Goal: Transaction & Acquisition: Subscribe to service/newsletter

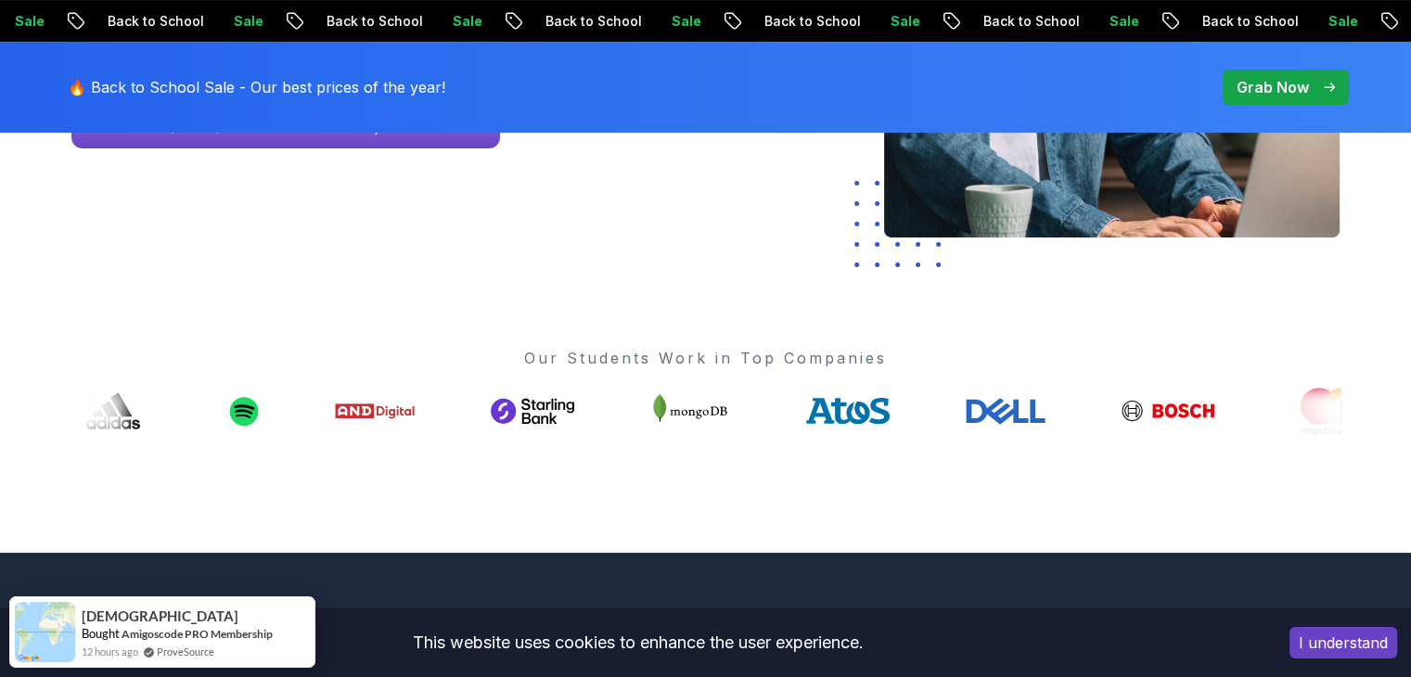
scroll to position [516, 0]
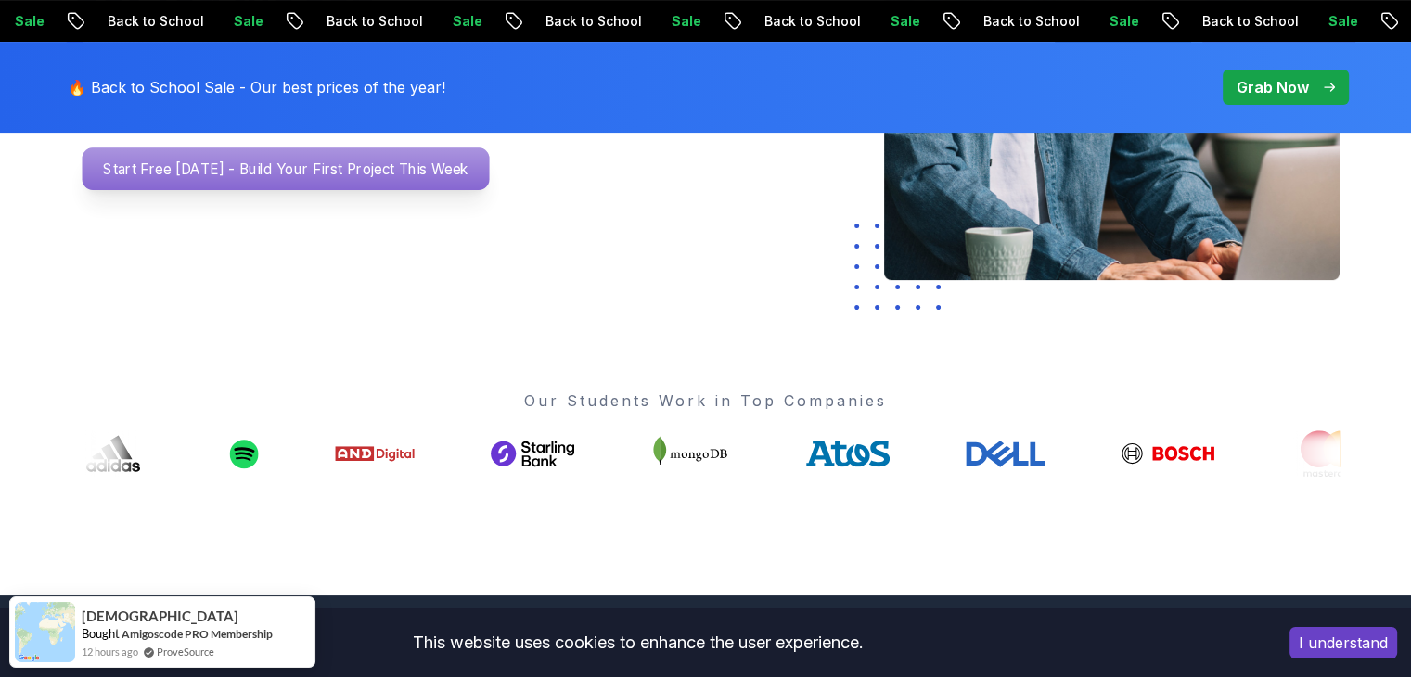
click at [348, 166] on p "Start Free [DATE] - Build Your First Project This Week" at bounding box center [285, 169] width 407 height 43
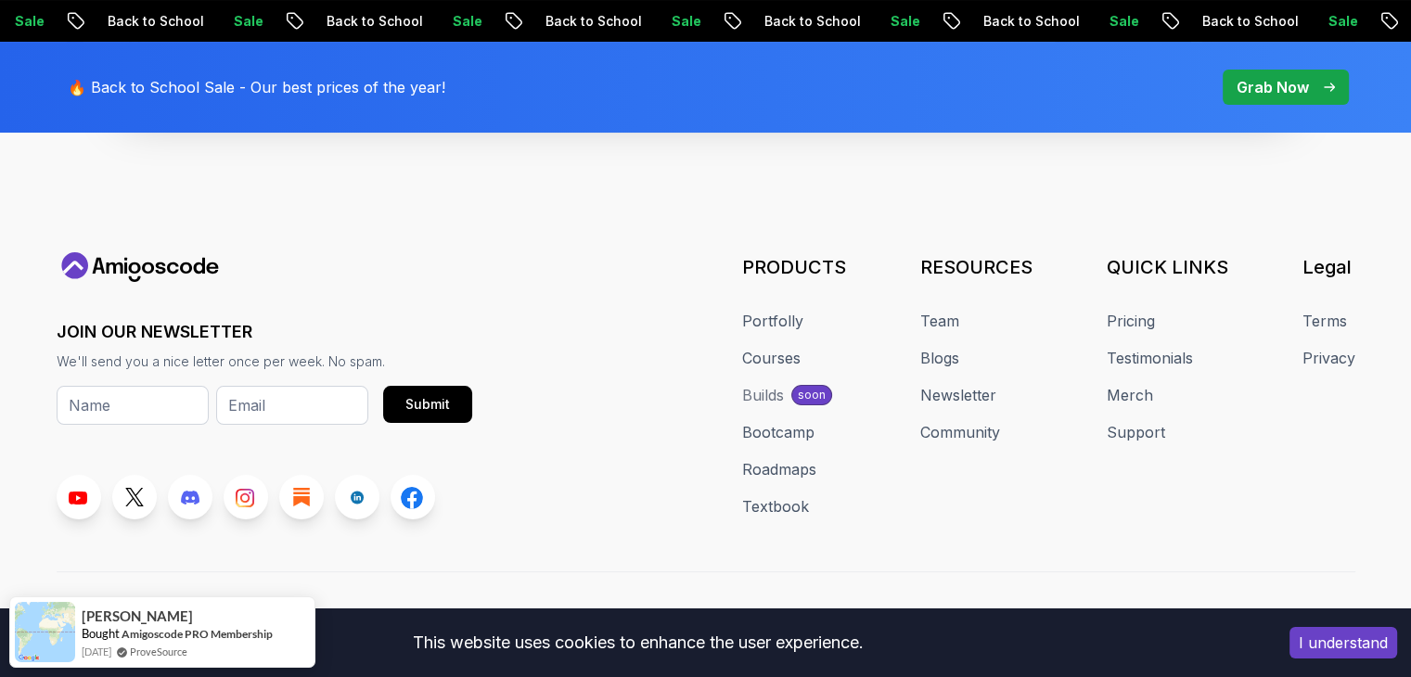
scroll to position [7227, 0]
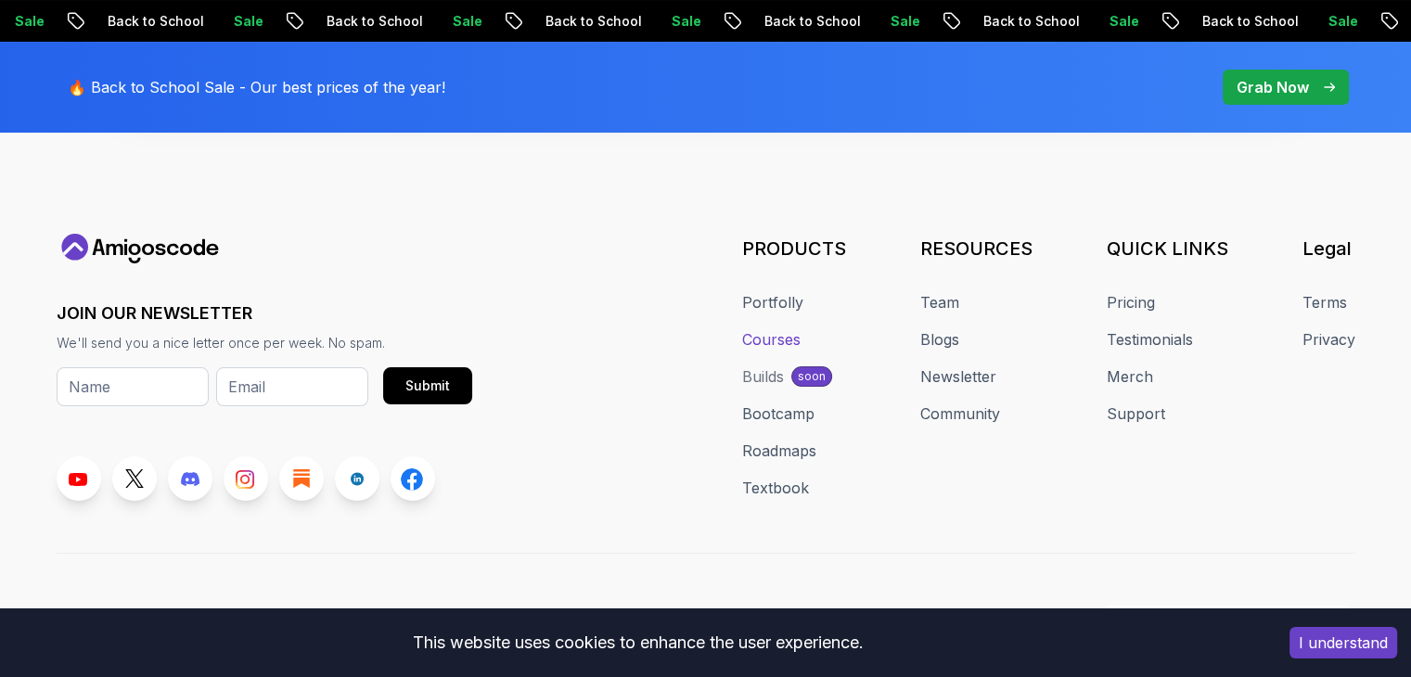
click at [769, 328] on link "Courses" at bounding box center [771, 339] width 58 height 22
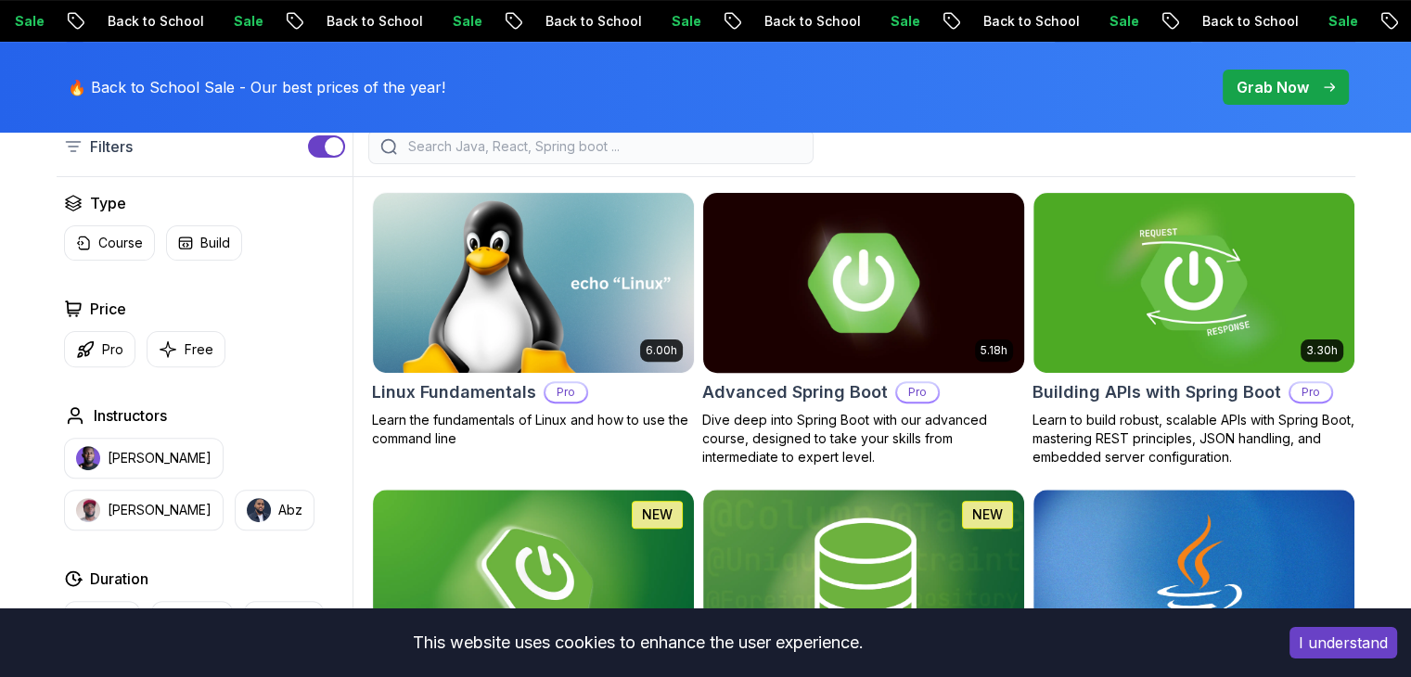
scroll to position [753, 0]
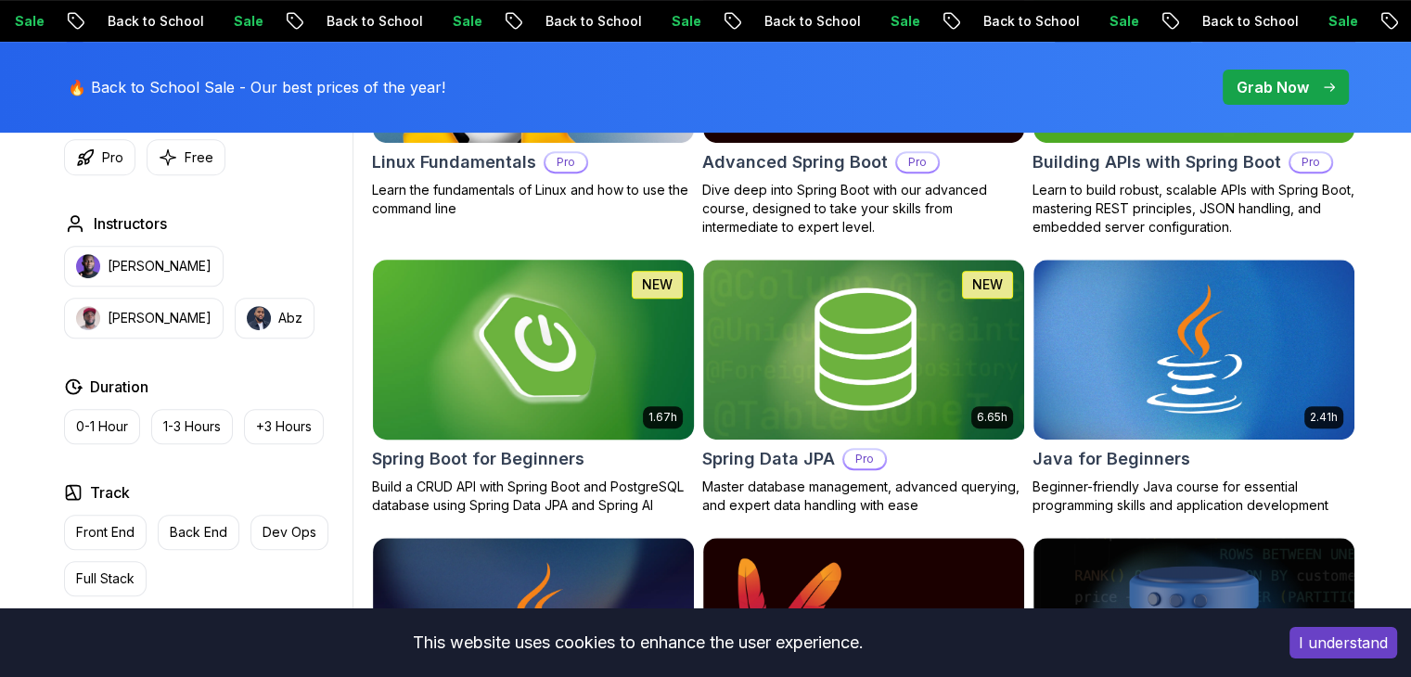
click at [548, 458] on h2 "Spring Boot for Beginners" at bounding box center [478, 459] width 212 height 26
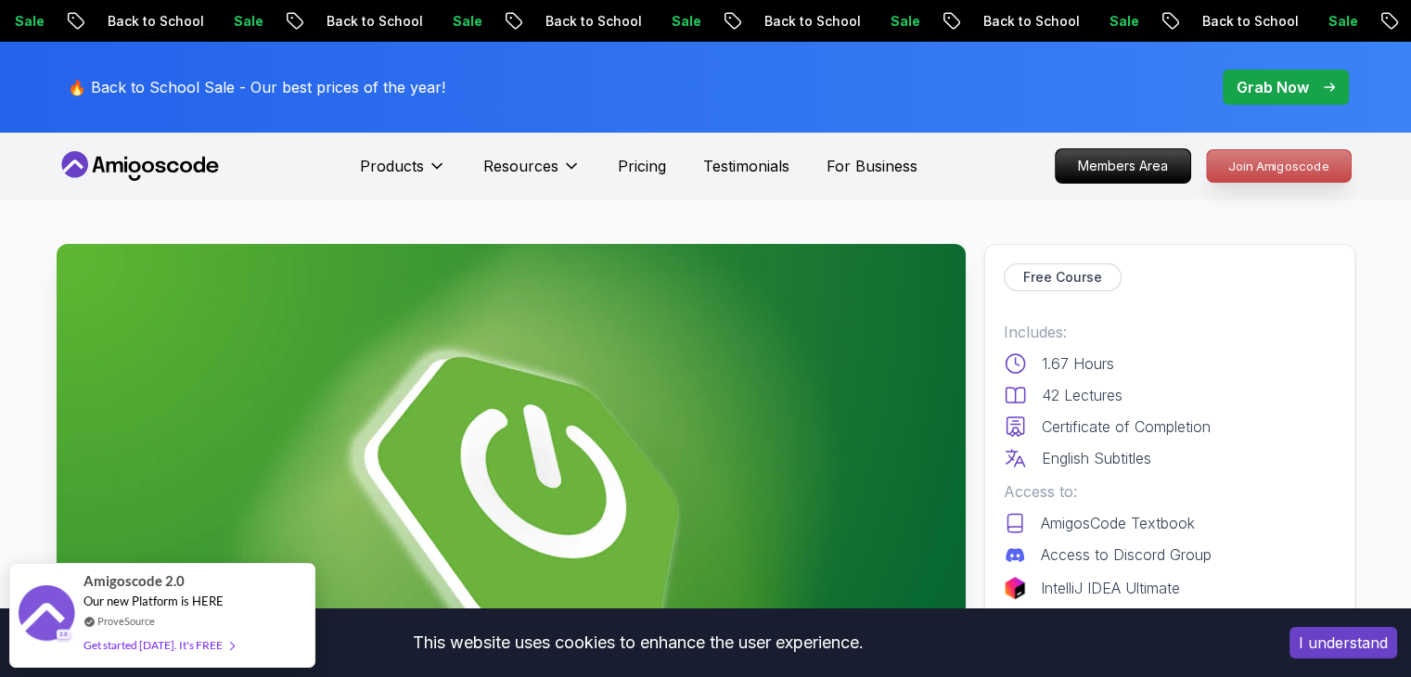
click at [1297, 164] on p "Join Amigoscode" at bounding box center [1279, 166] width 144 height 32
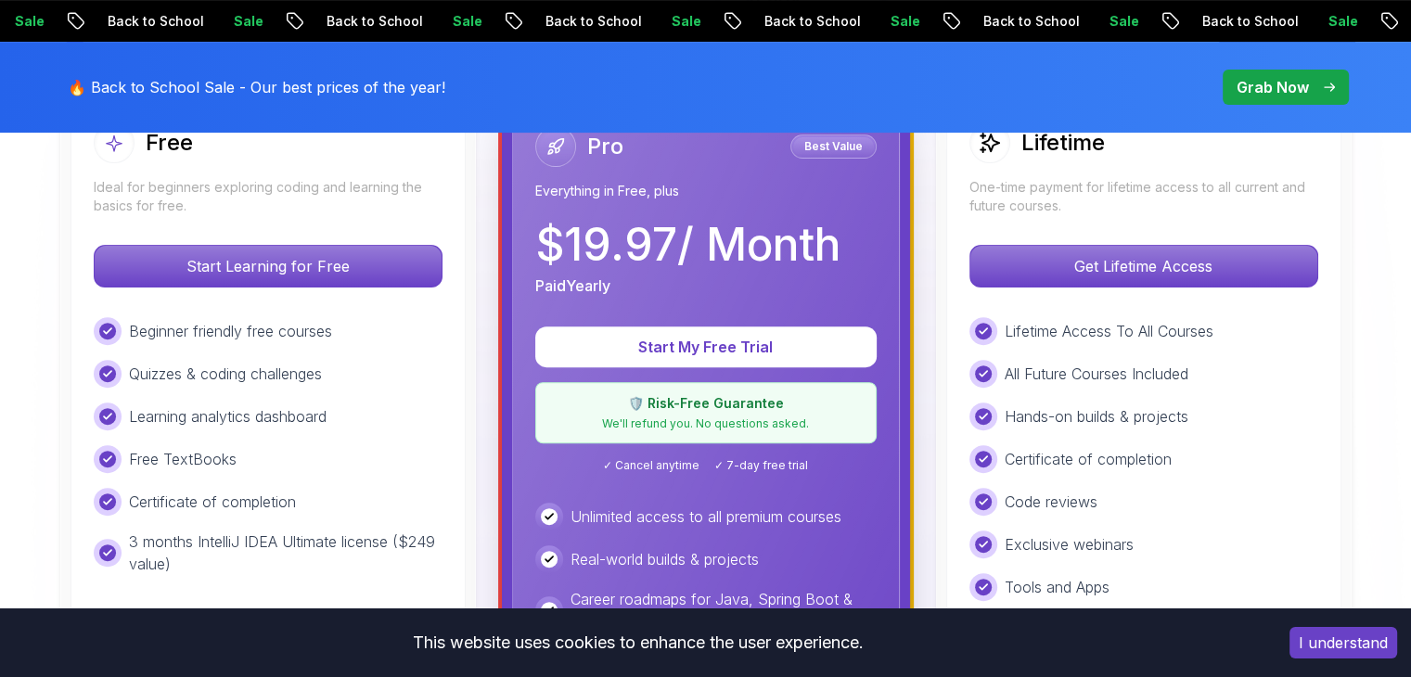
scroll to position [538, 0]
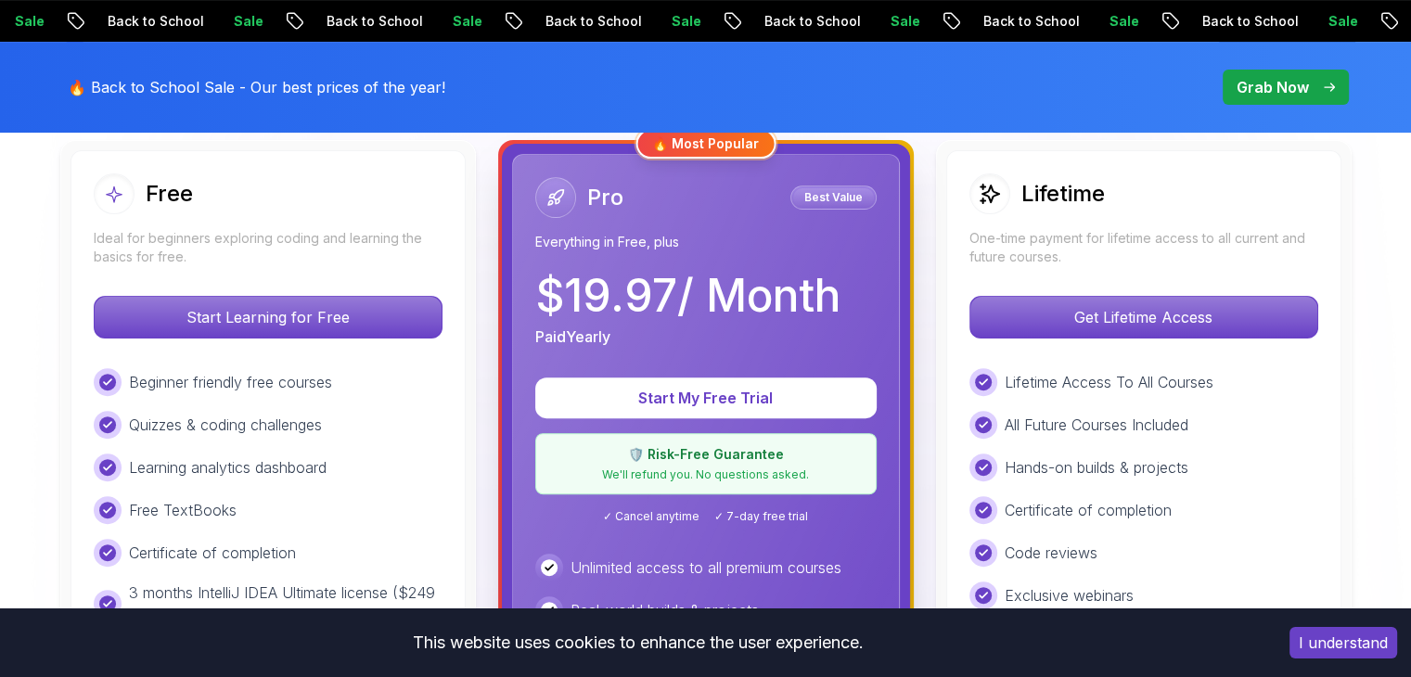
click at [1147, 243] on p "One-time payment for lifetime access to all current and future courses." at bounding box center [1144, 247] width 349 height 37
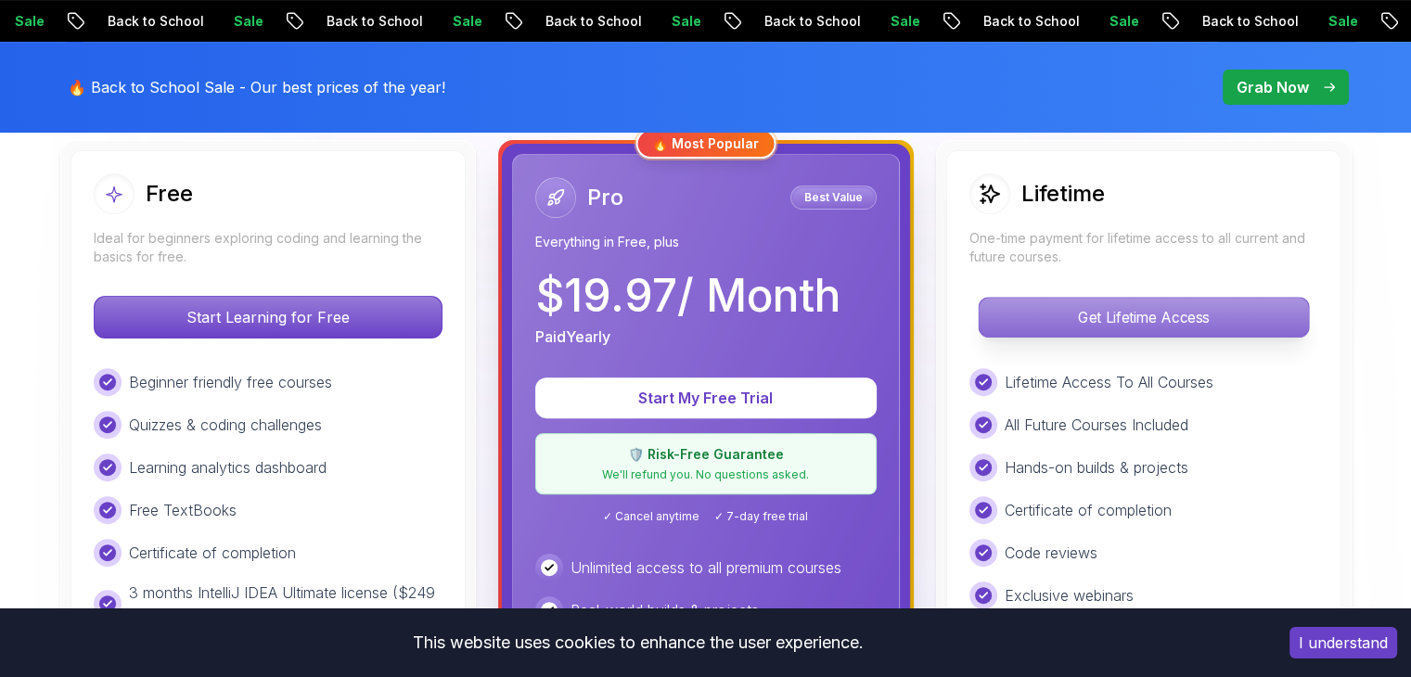
click at [1114, 316] on p "Get Lifetime Access" at bounding box center [1143, 317] width 329 height 39
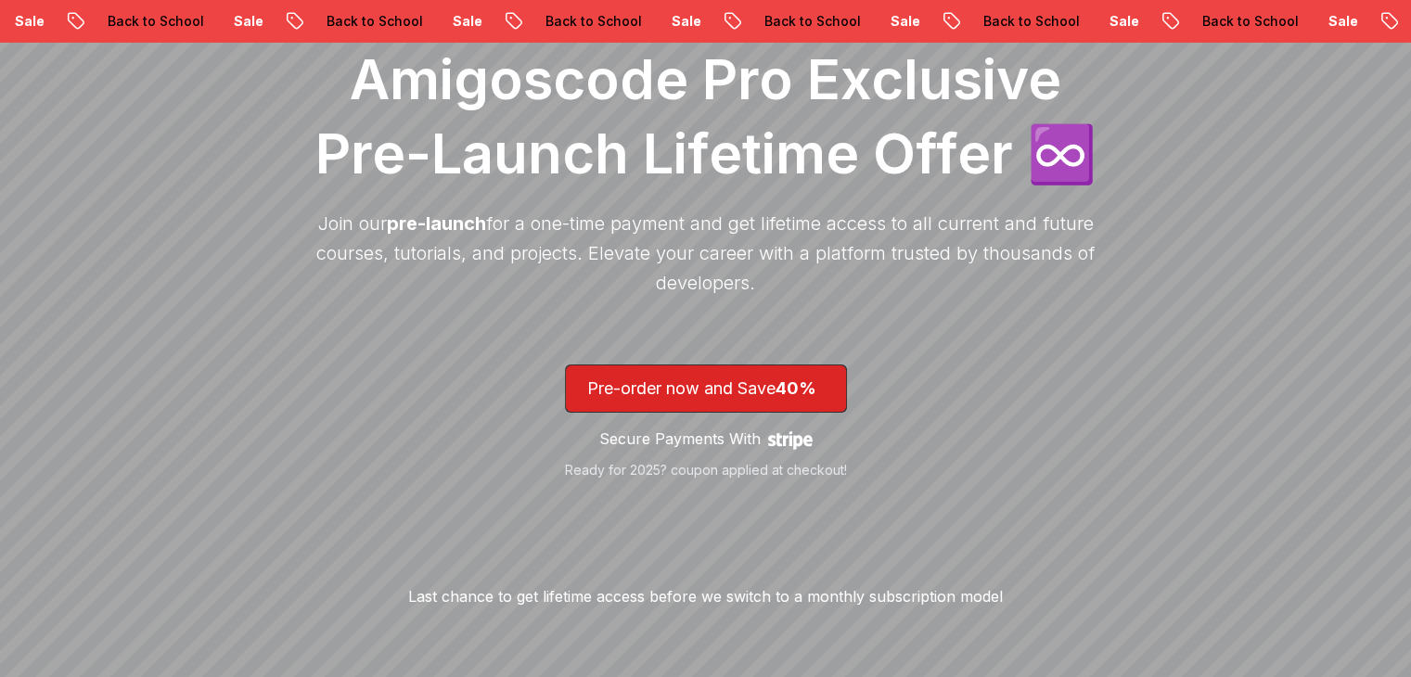
scroll to position [288, 0]
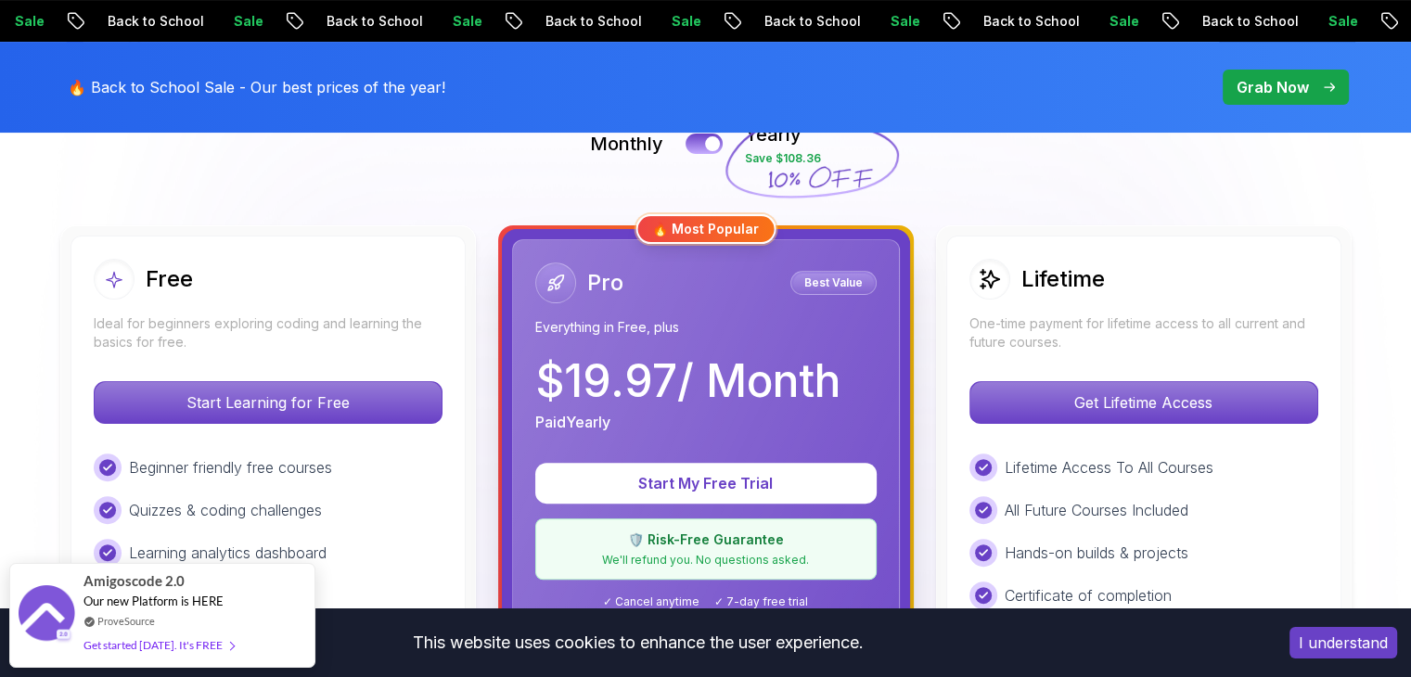
scroll to position [452, 0]
click at [258, 329] on p "Ideal for beginners exploring coding and learning the basics for free." at bounding box center [268, 333] width 349 height 37
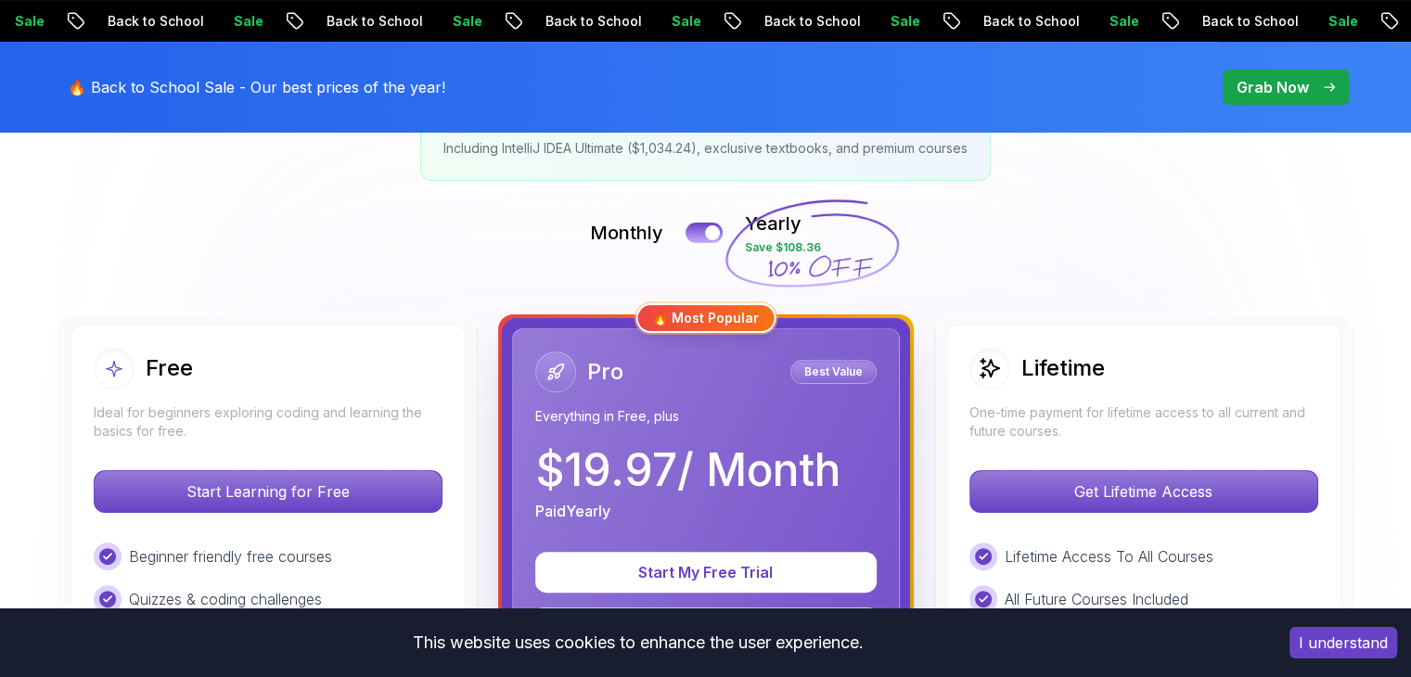
scroll to position [364, 0]
click at [718, 227] on div at bounding box center [713, 233] width 16 height 16
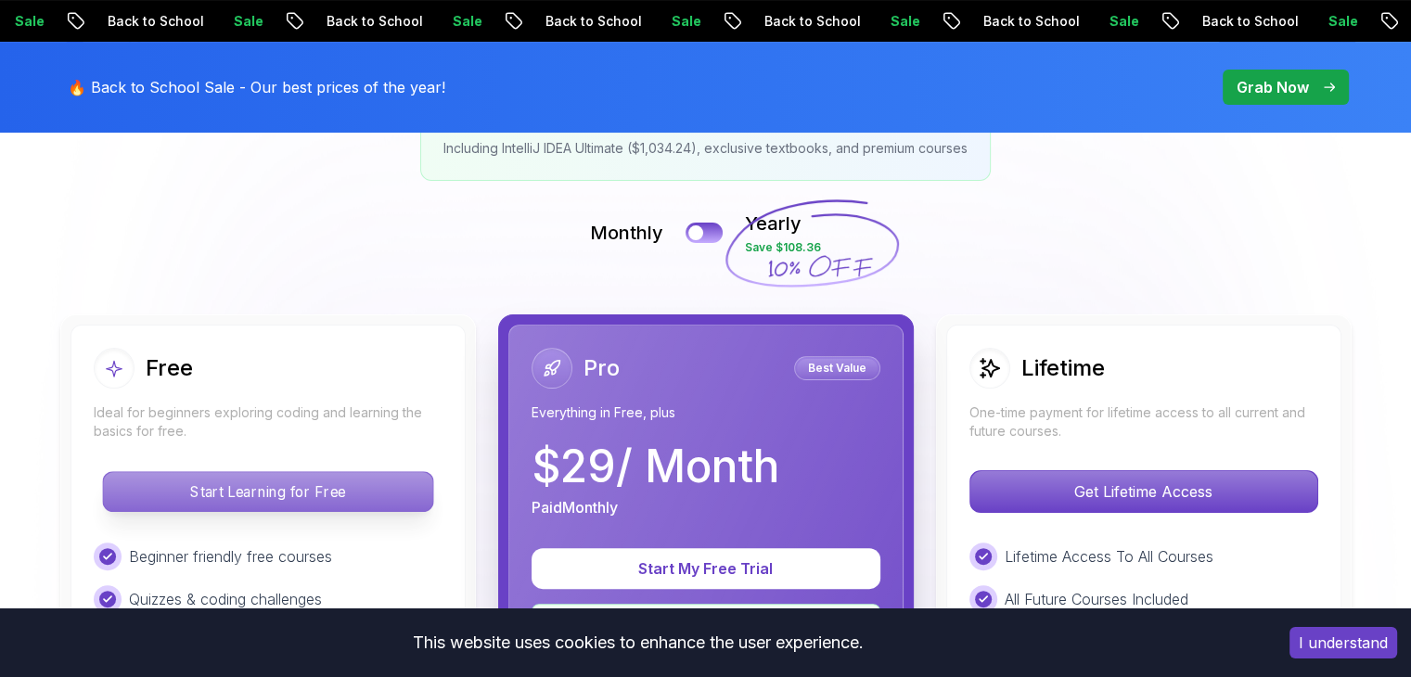
click at [290, 487] on p "Start Learning for Free" at bounding box center [267, 491] width 329 height 39
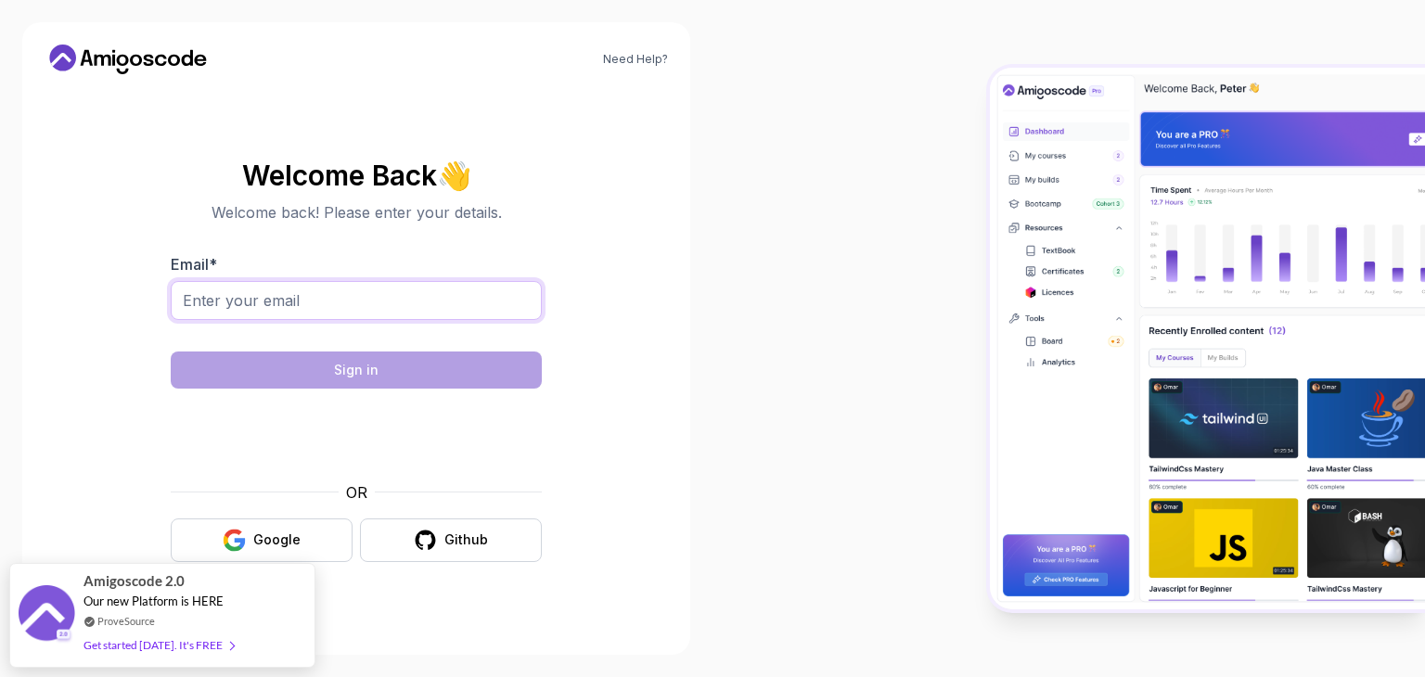
click at [357, 298] on input "Email *" at bounding box center [356, 300] width 371 height 39
type input "[EMAIL_ADDRESS][DOMAIN_NAME]"
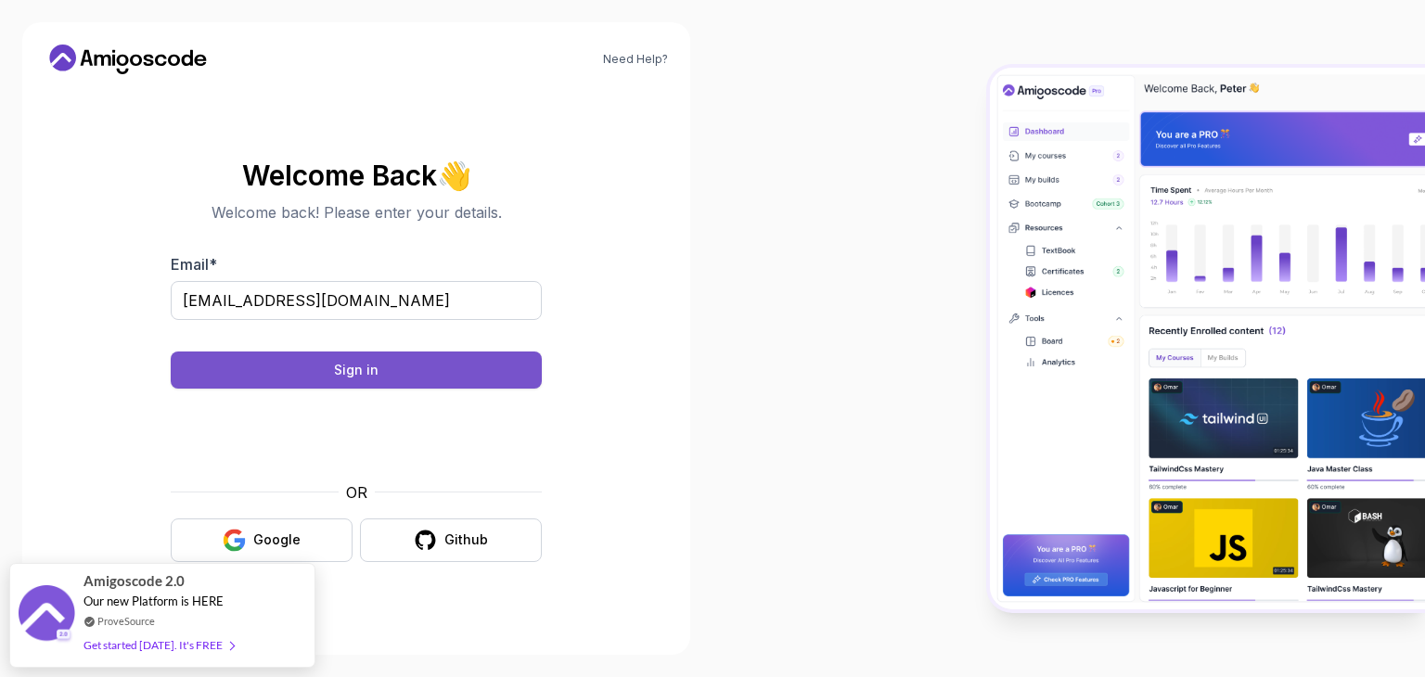
click at [371, 364] on div "Sign in" at bounding box center [356, 370] width 45 height 19
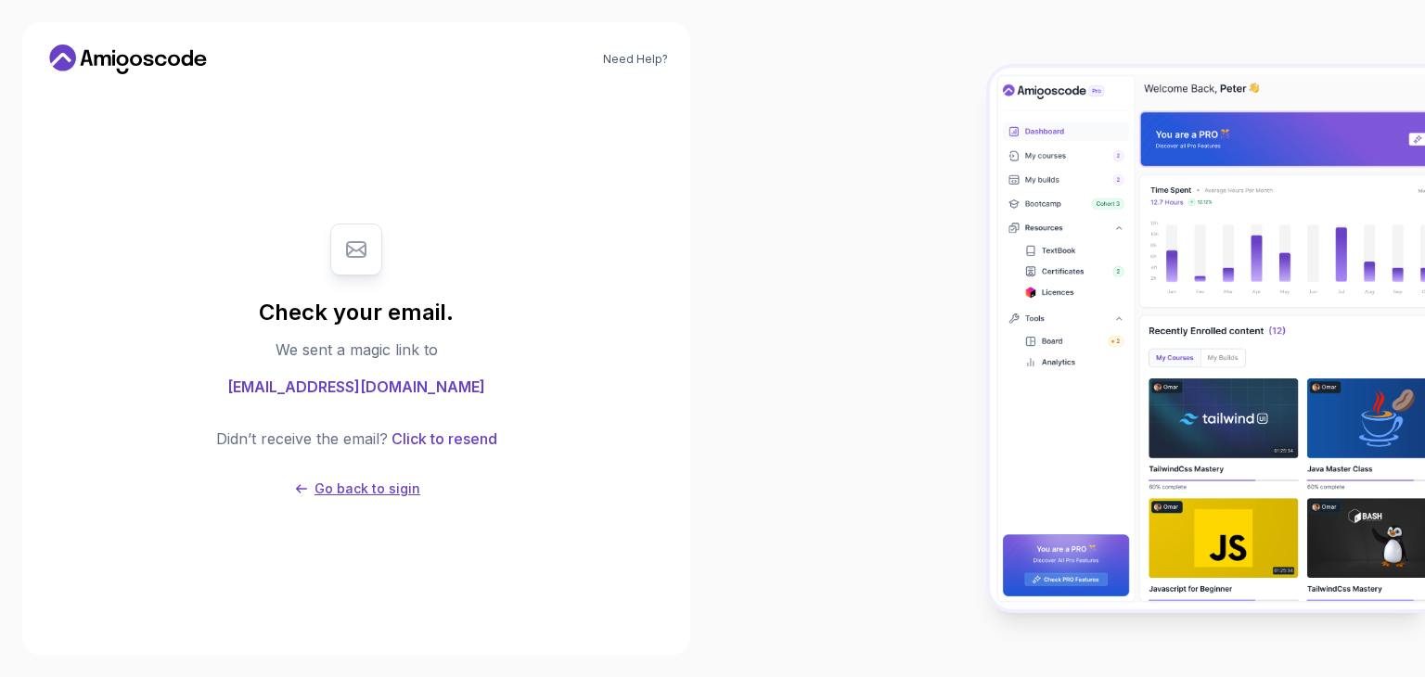
click at [397, 492] on p "Go back to sigin" at bounding box center [368, 489] width 106 height 19
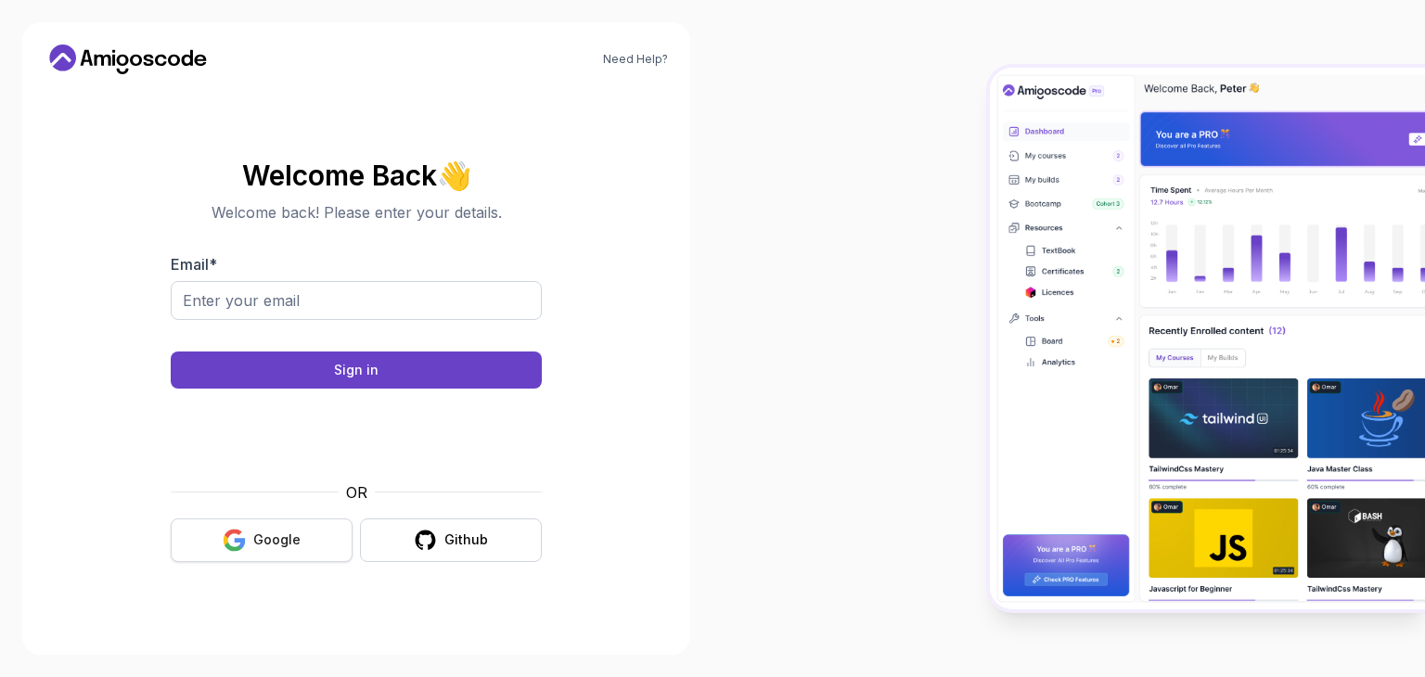
click at [285, 545] on div "Google" at bounding box center [276, 540] width 47 height 19
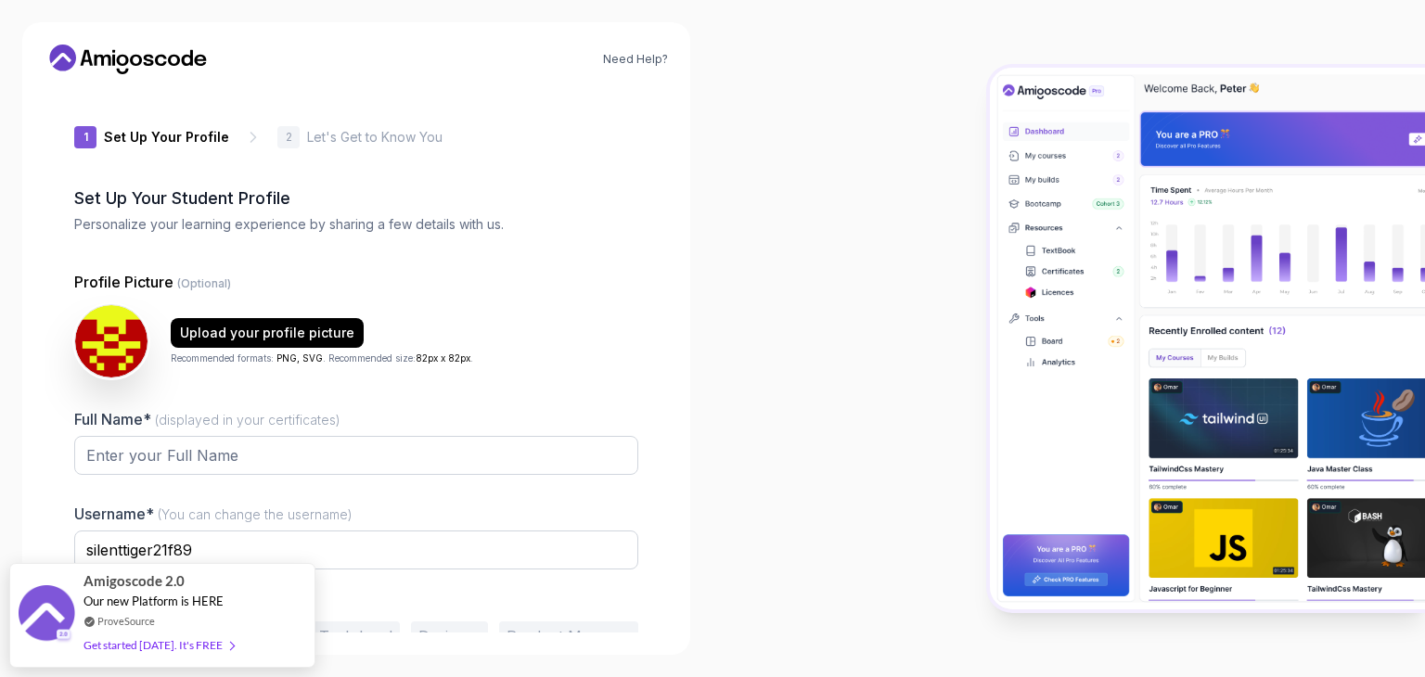
scroll to position [97, 0]
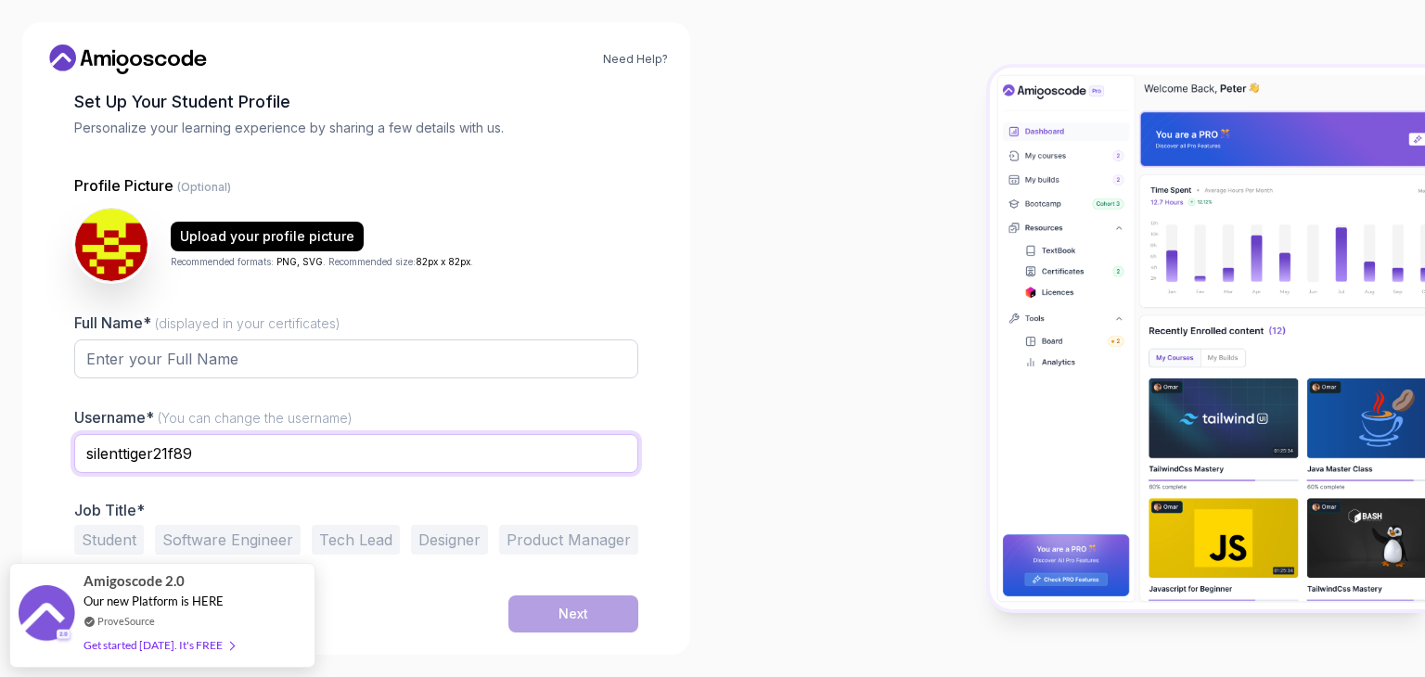
click at [214, 451] on input "silenttiger21f89" at bounding box center [356, 453] width 564 height 39
type input "s"
type input "FB07"
click at [547, 390] on div at bounding box center [356, 390] width 564 height 17
click at [226, 357] on input "Full Name* (displayed in your certificates)" at bounding box center [356, 359] width 564 height 39
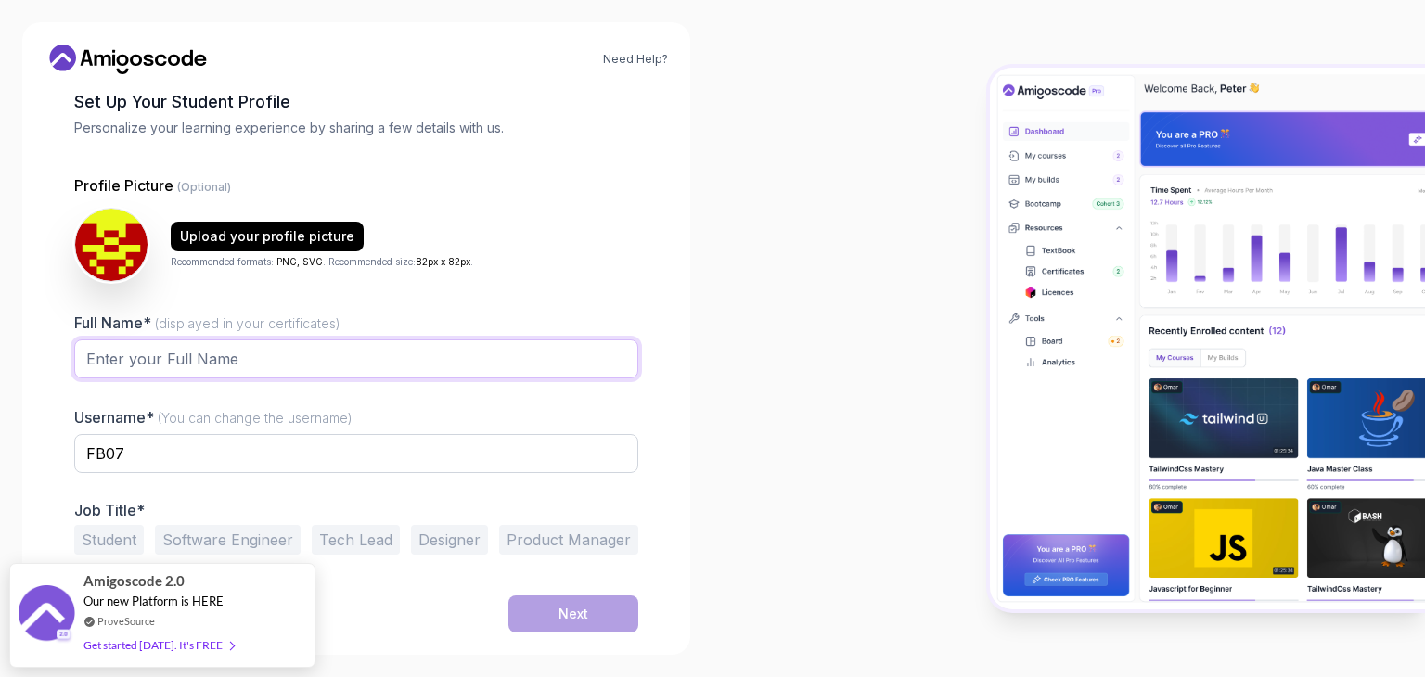
type input "f"
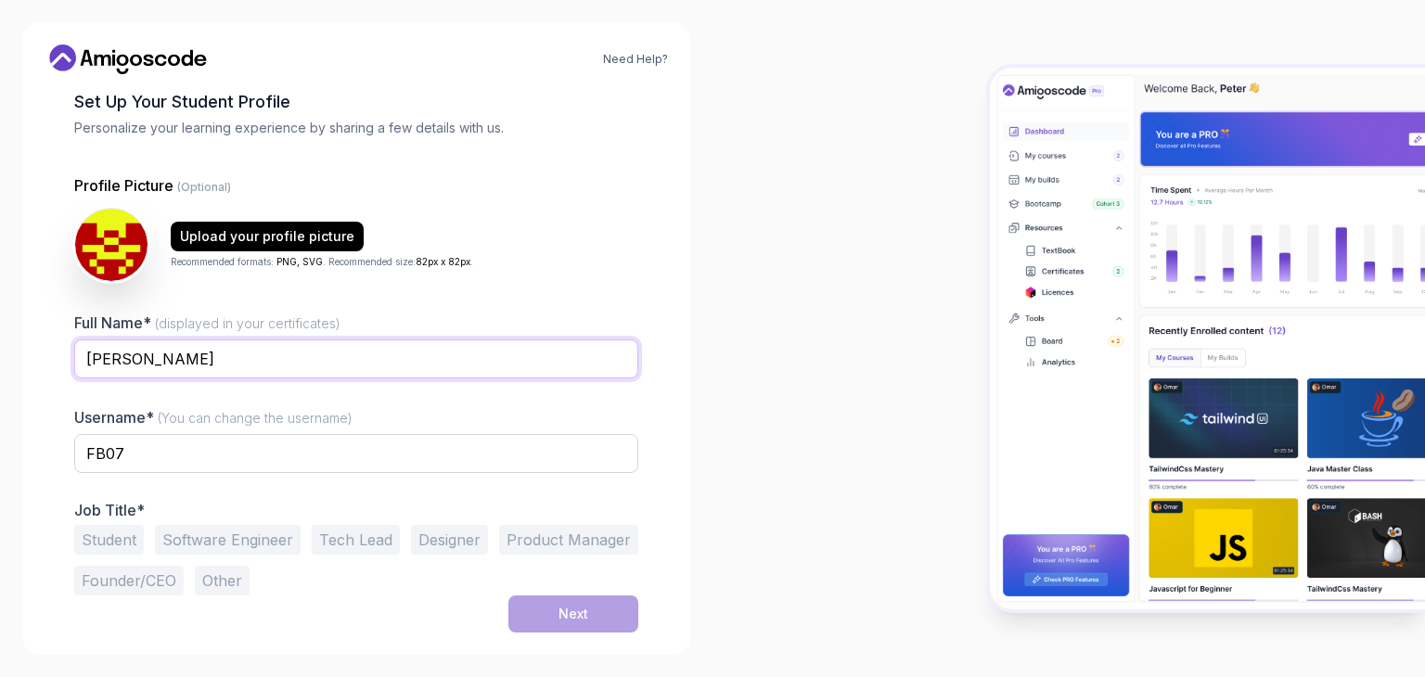
type input "Fábio Renato Fernandes da Costa"
click at [222, 583] on button "Other" at bounding box center [222, 581] width 55 height 30
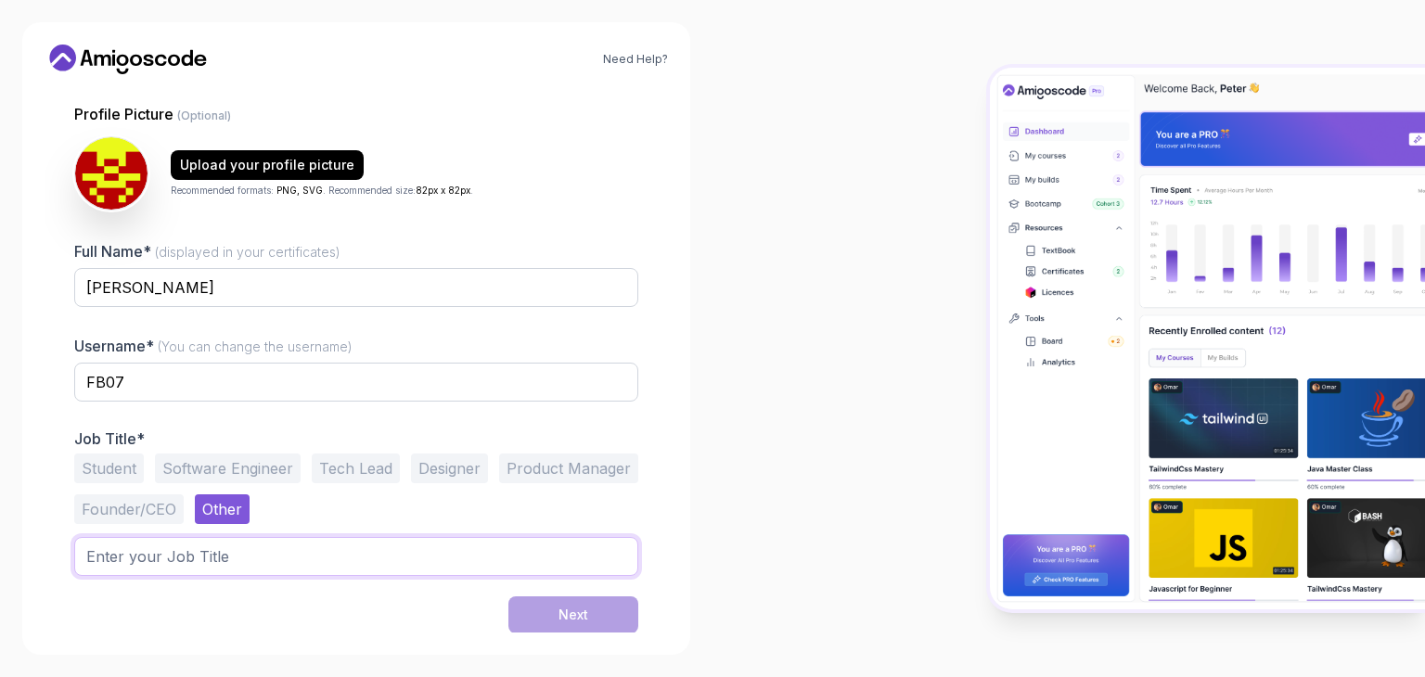
click at [213, 559] on input "text" at bounding box center [356, 556] width 564 height 39
type input "D"
type input "Java developer"
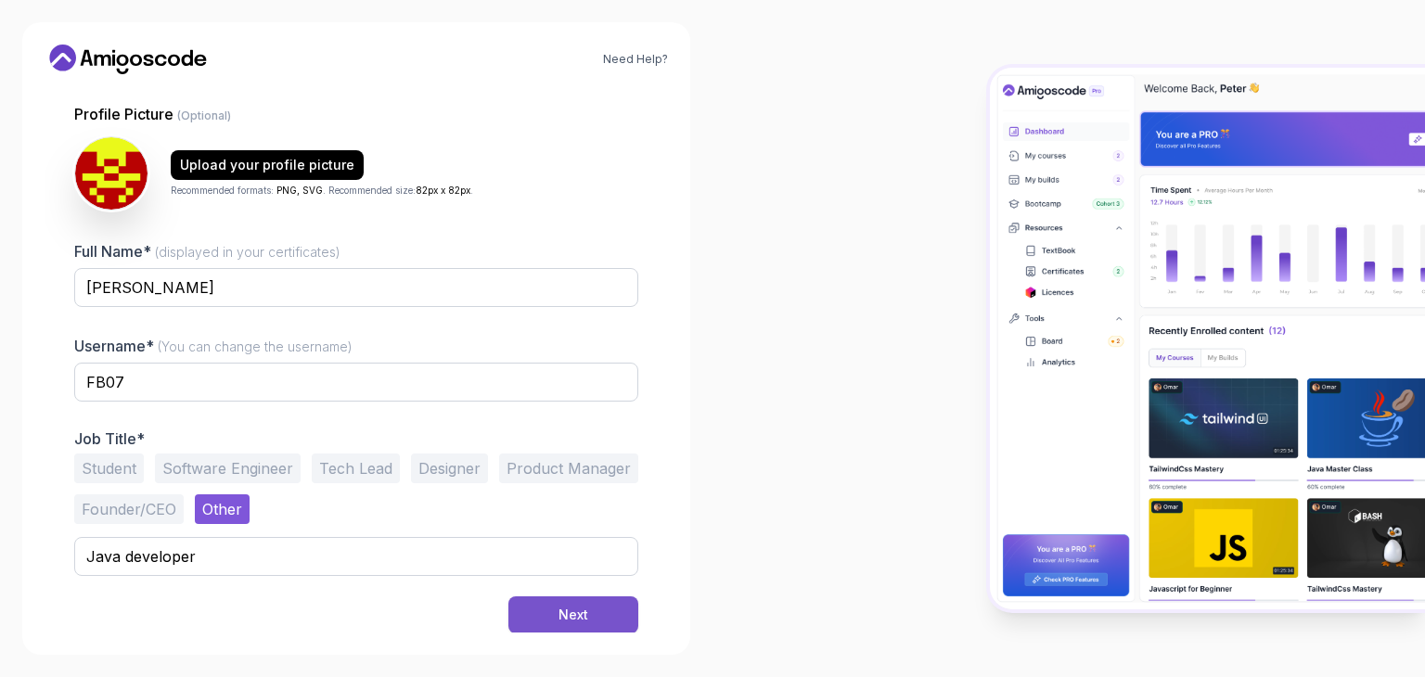
click at [541, 599] on button "Next" at bounding box center [574, 615] width 130 height 37
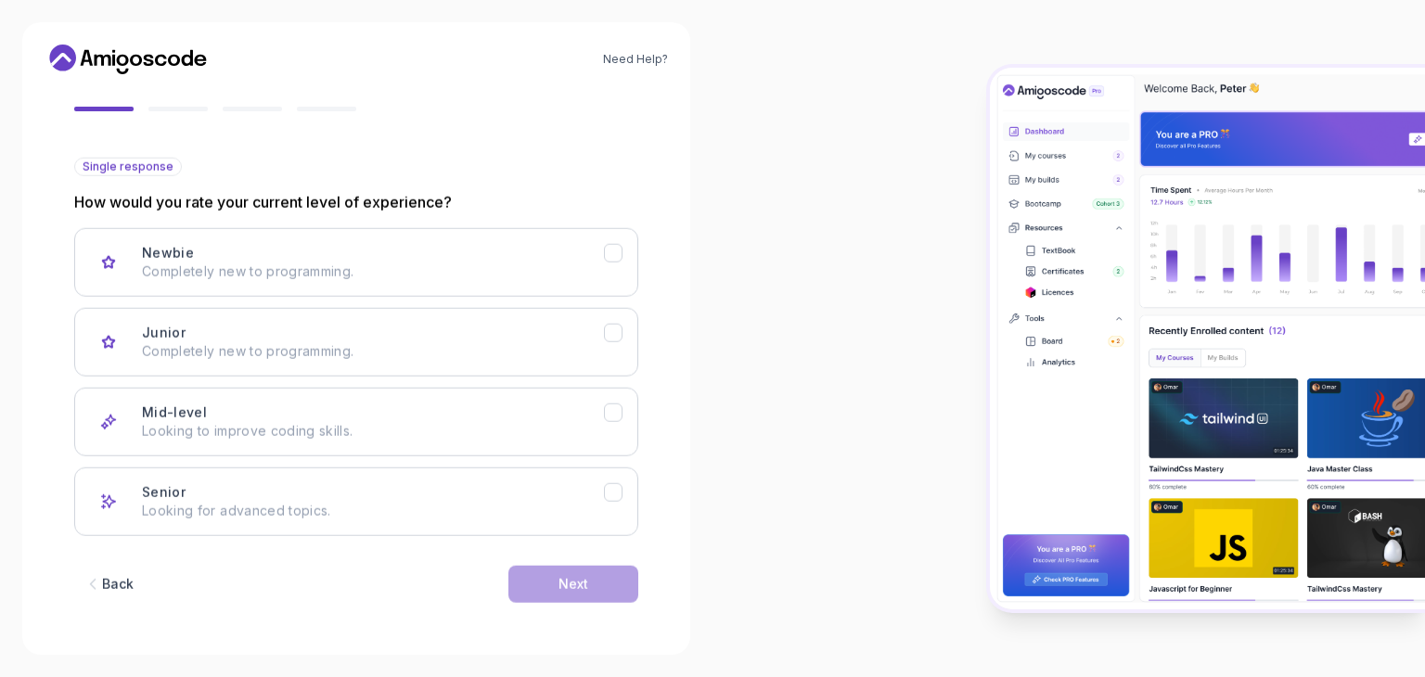
scroll to position [153, 0]
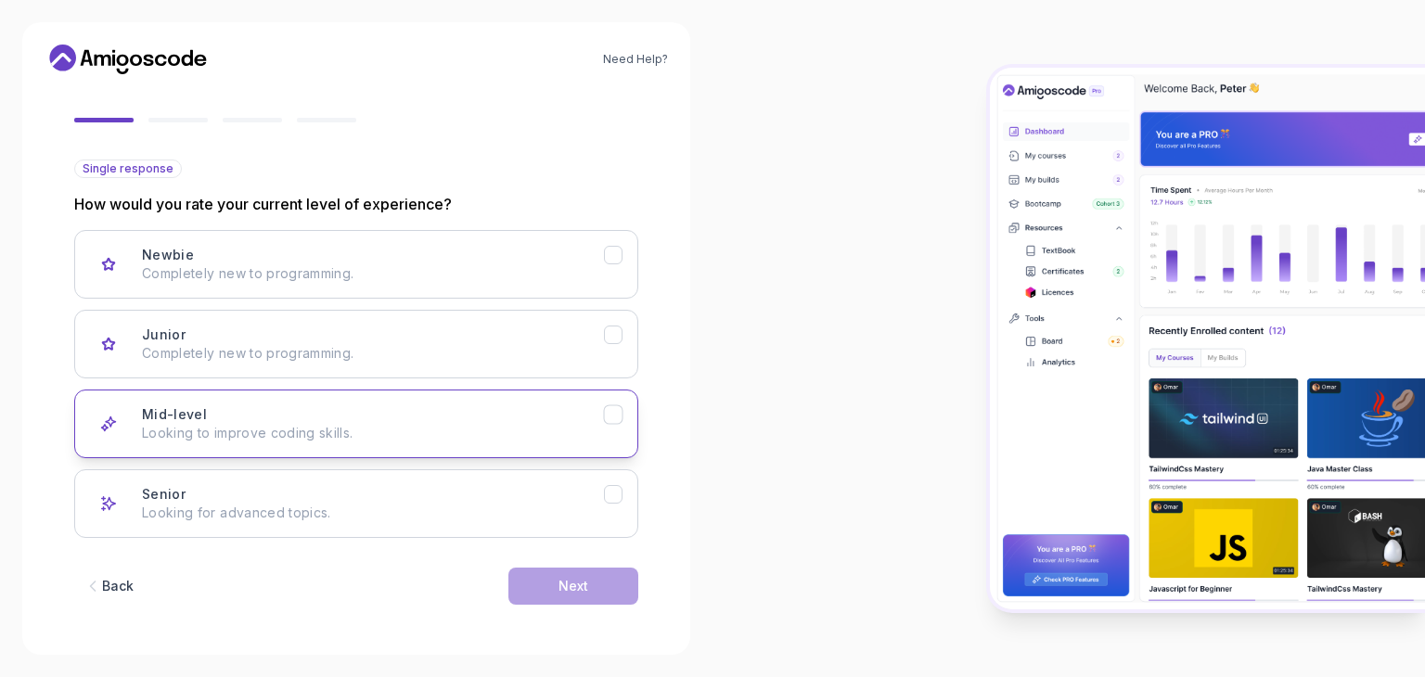
click at [243, 418] on div "Mid-level Looking to improve coding skills." at bounding box center [373, 424] width 462 height 37
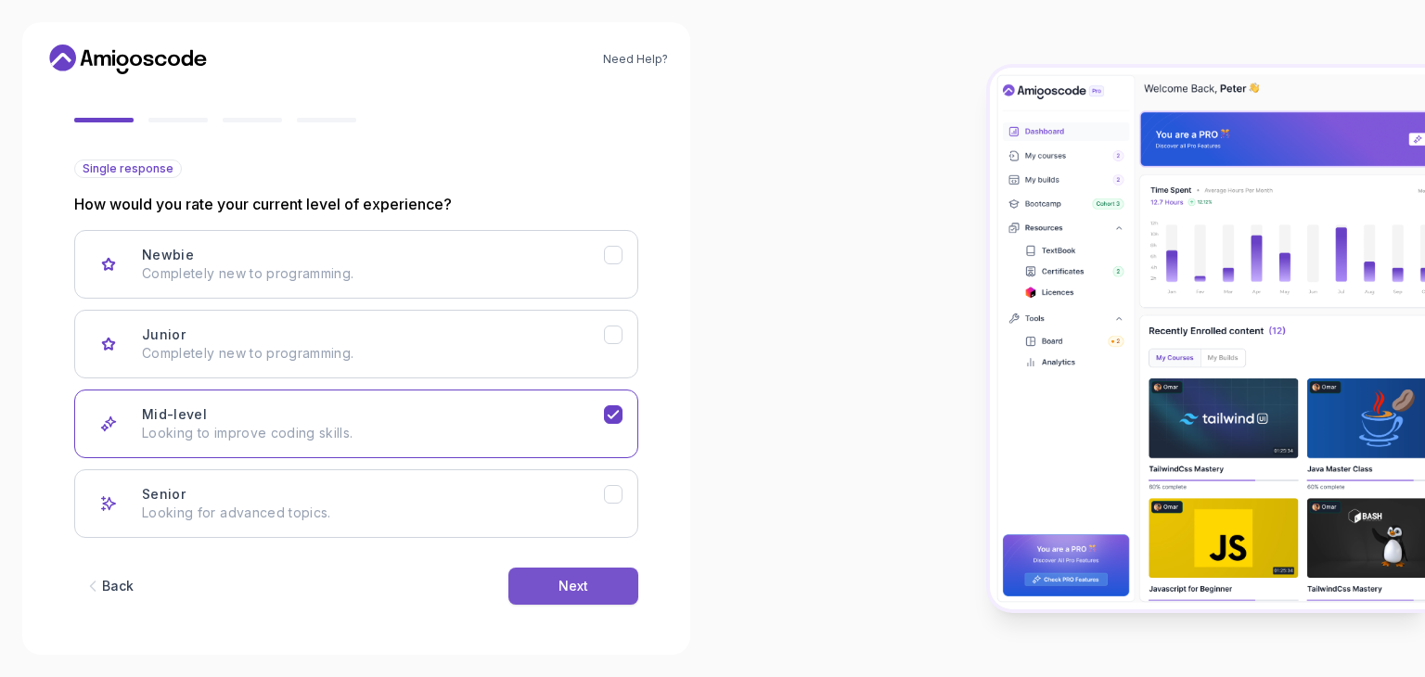
click at [551, 589] on button "Next" at bounding box center [574, 586] width 130 height 37
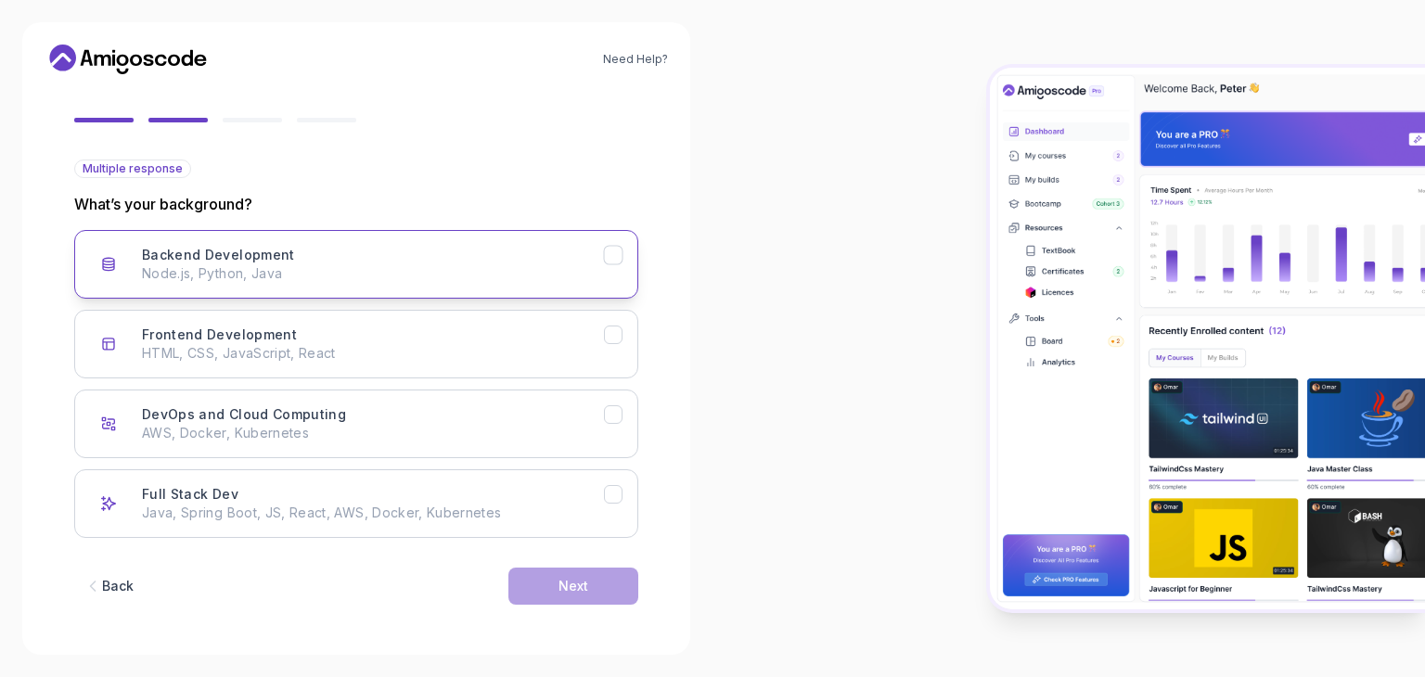
click at [209, 276] on p "Node.js, Python, Java" at bounding box center [373, 273] width 462 height 19
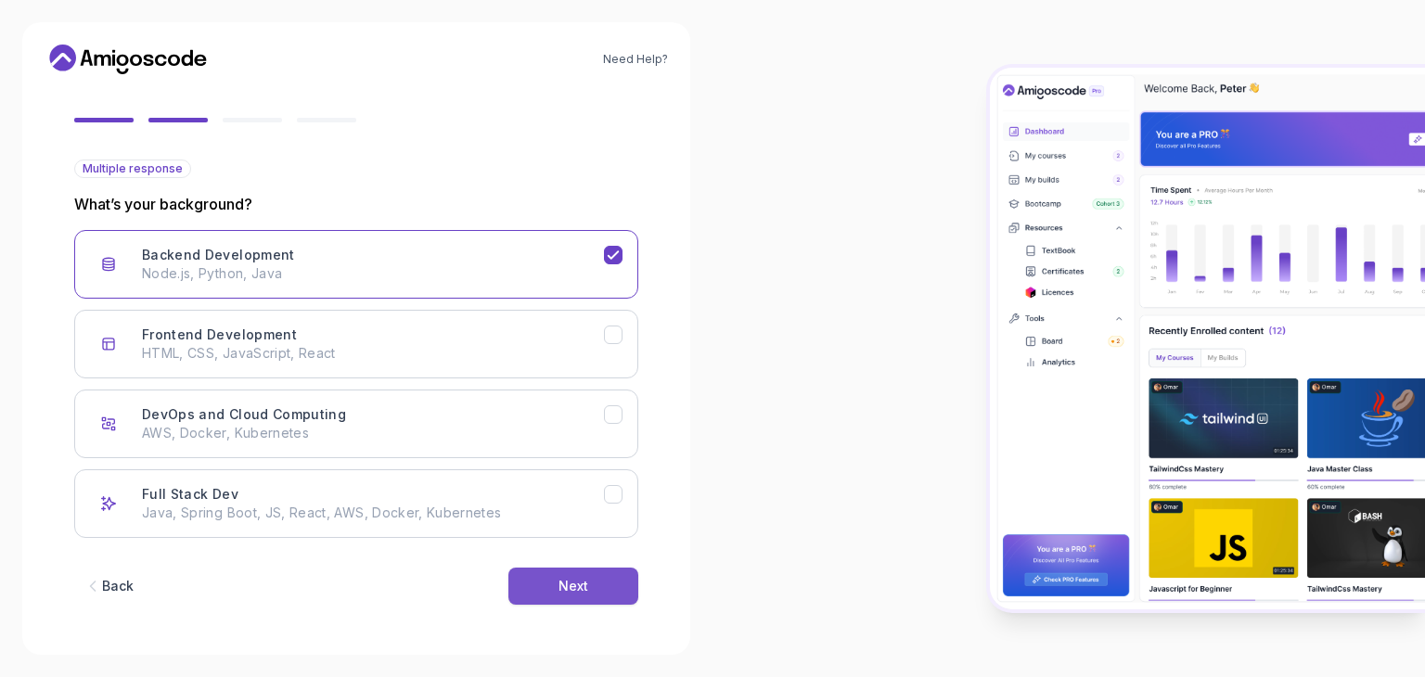
click at [555, 597] on button "Next" at bounding box center [574, 586] width 130 height 37
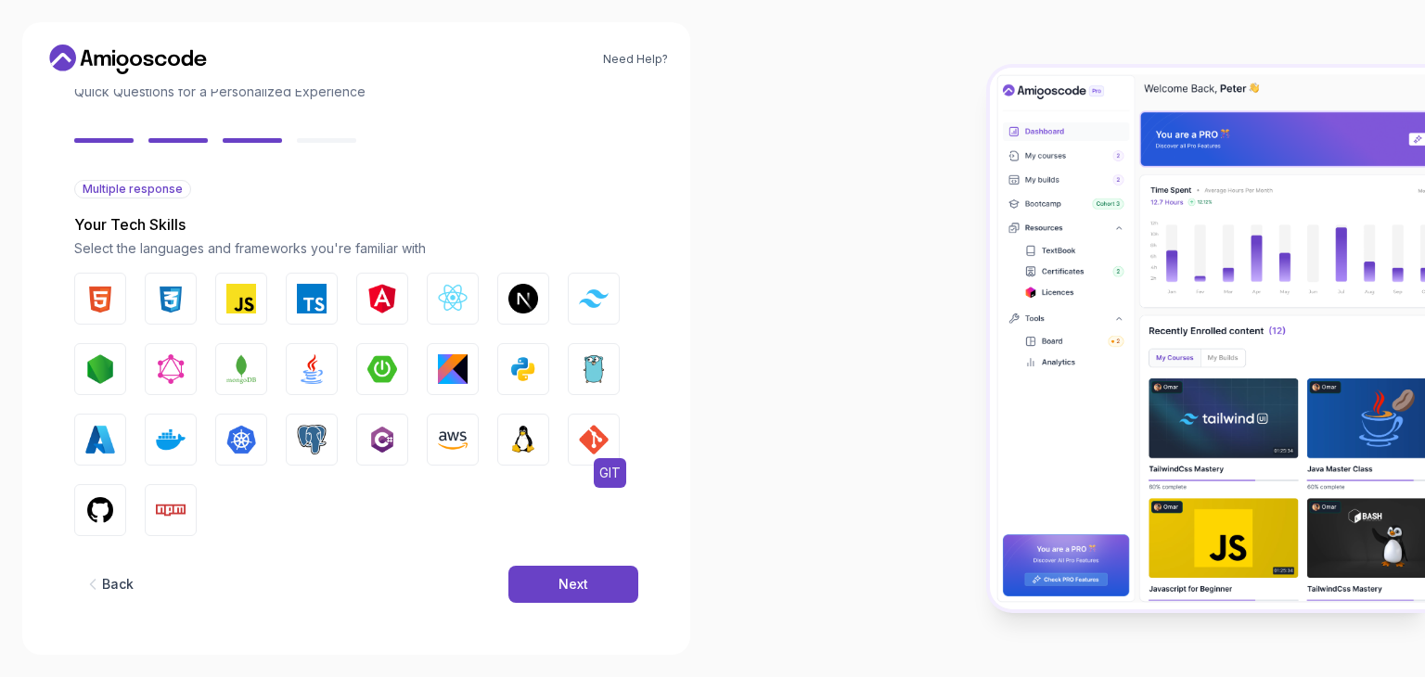
click at [585, 426] on img "button" at bounding box center [594, 440] width 30 height 30
click at [115, 509] on button "GitHub" at bounding box center [100, 510] width 52 height 52
click at [307, 362] on img "button" at bounding box center [312, 369] width 30 height 30
click at [596, 576] on button "Next" at bounding box center [574, 584] width 130 height 37
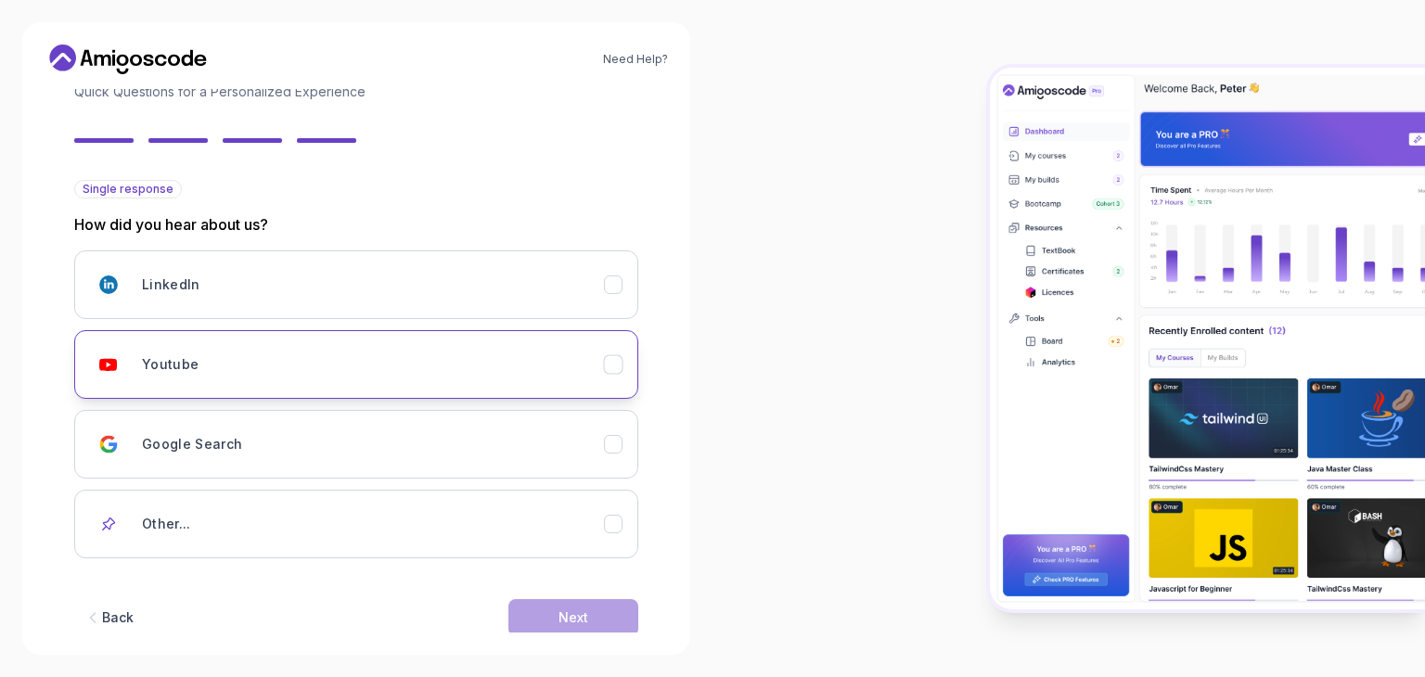
click at [182, 385] on button "Youtube" at bounding box center [356, 364] width 564 height 69
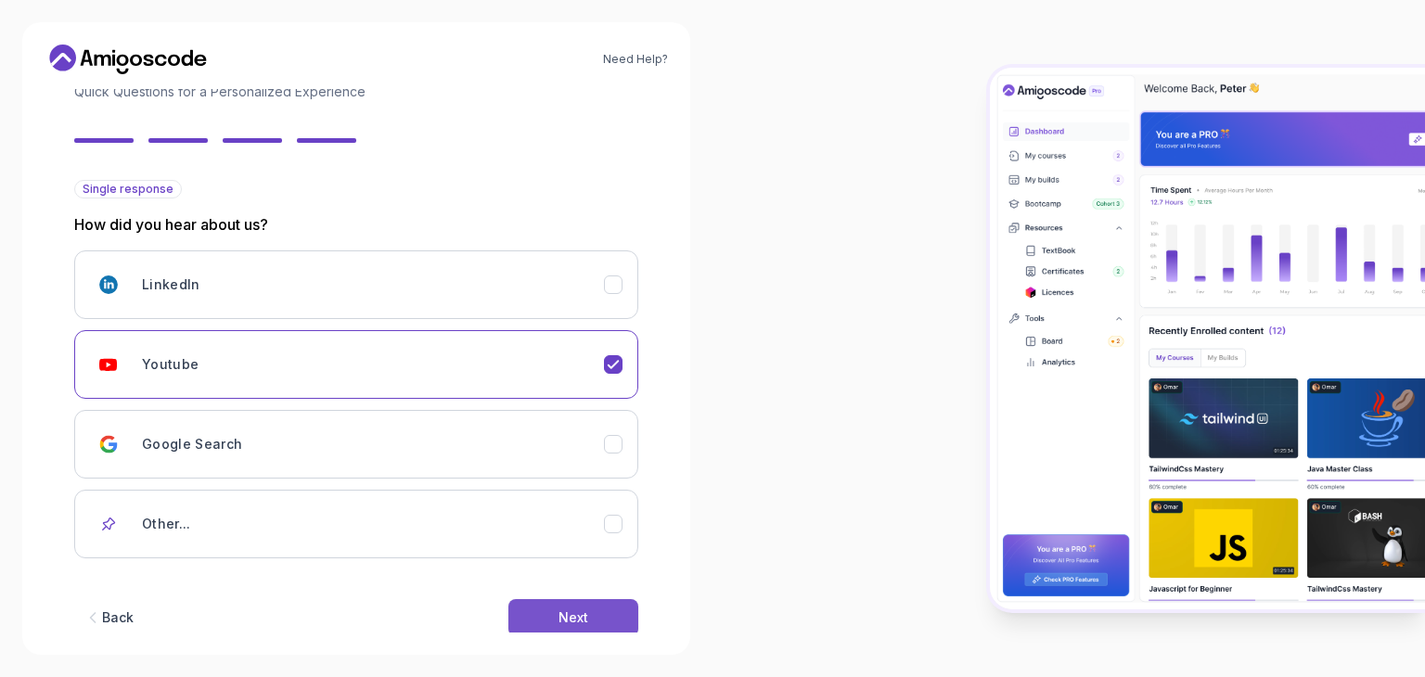
click at [544, 605] on button "Next" at bounding box center [574, 617] width 130 height 37
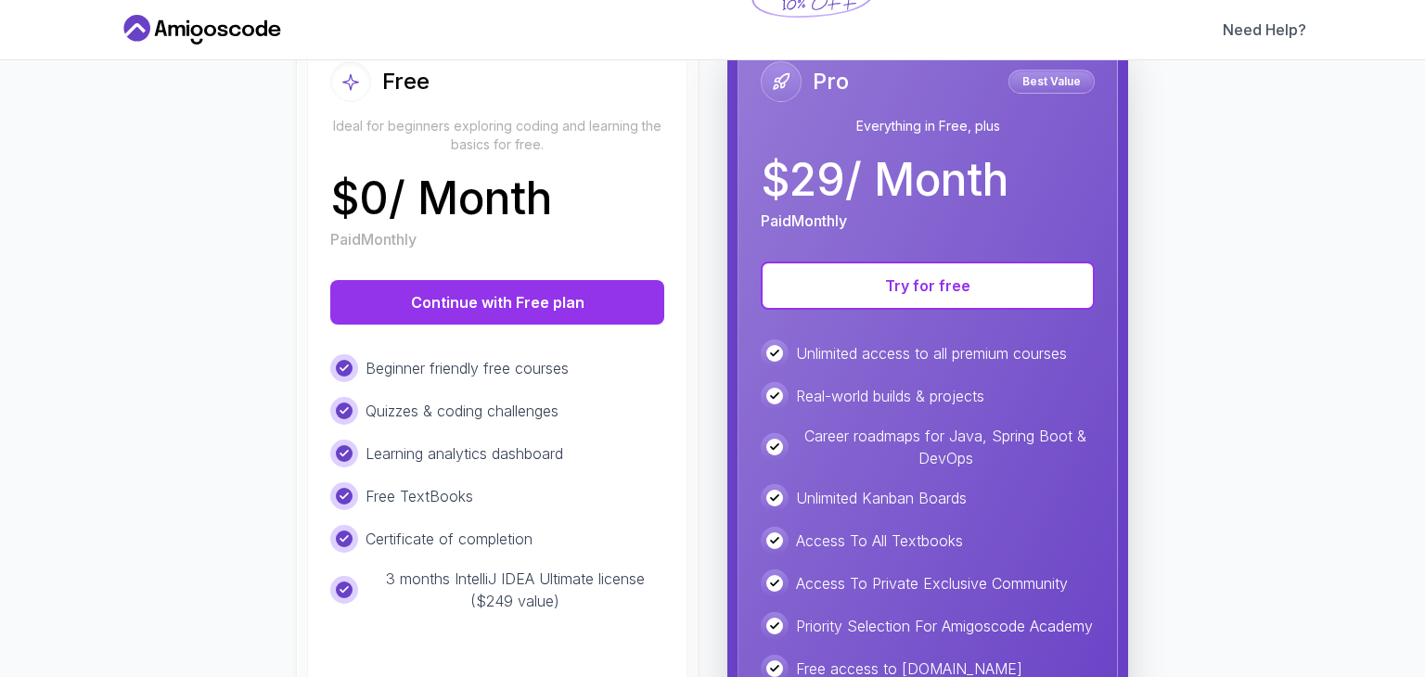
scroll to position [234, 0]
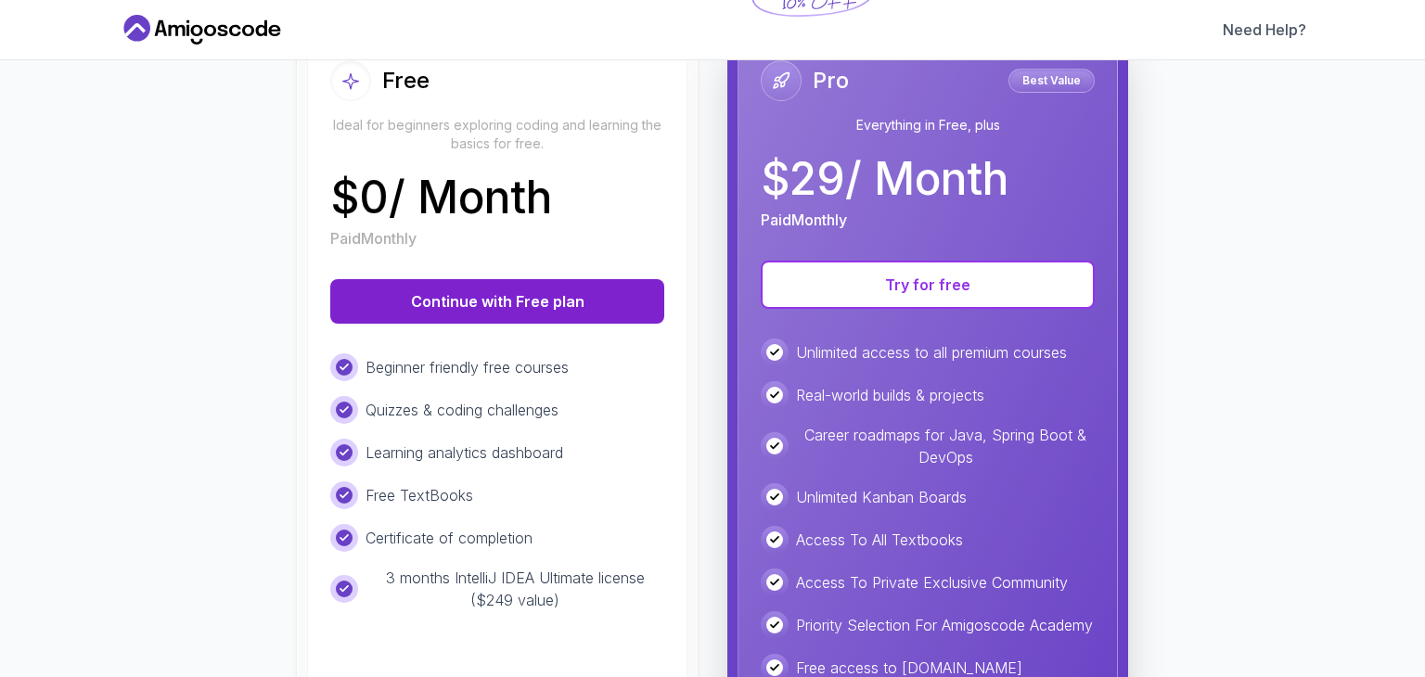
click at [516, 290] on button "Continue with Free plan" at bounding box center [497, 301] width 334 height 45
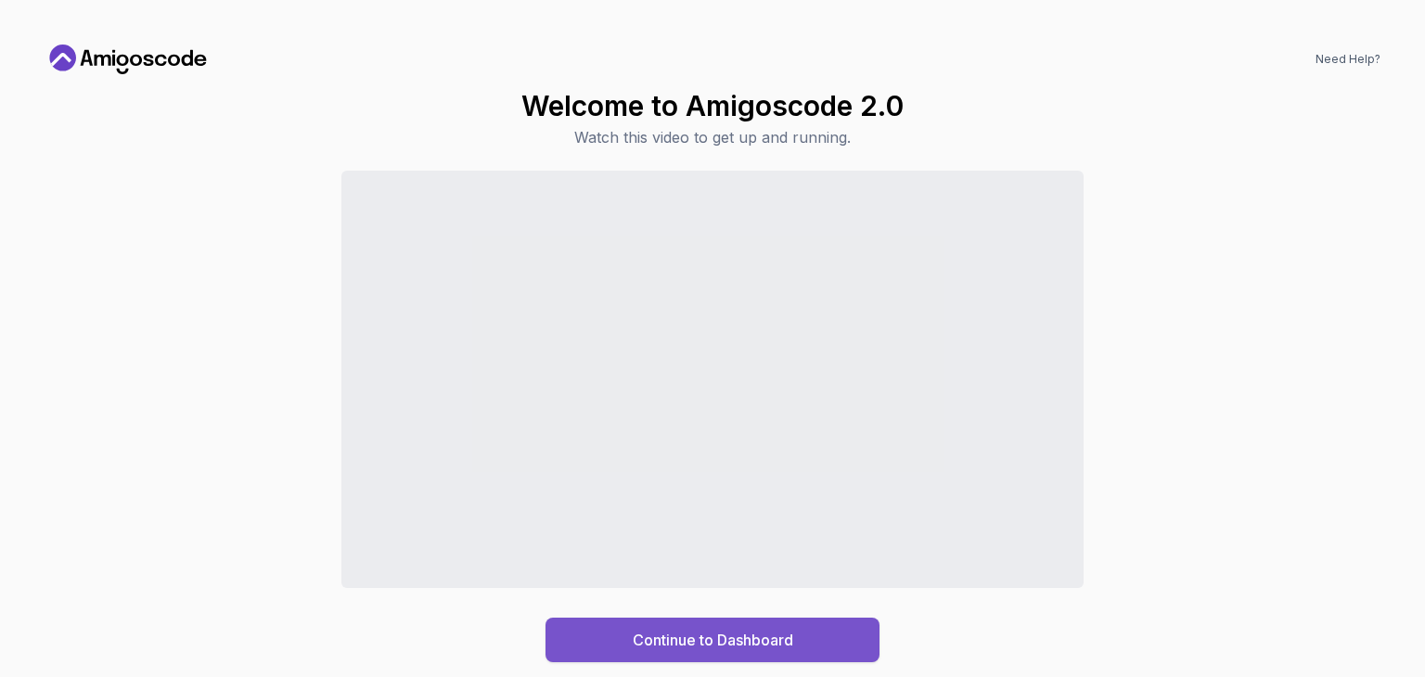
click at [776, 641] on div "Continue to Dashboard" at bounding box center [713, 640] width 161 height 22
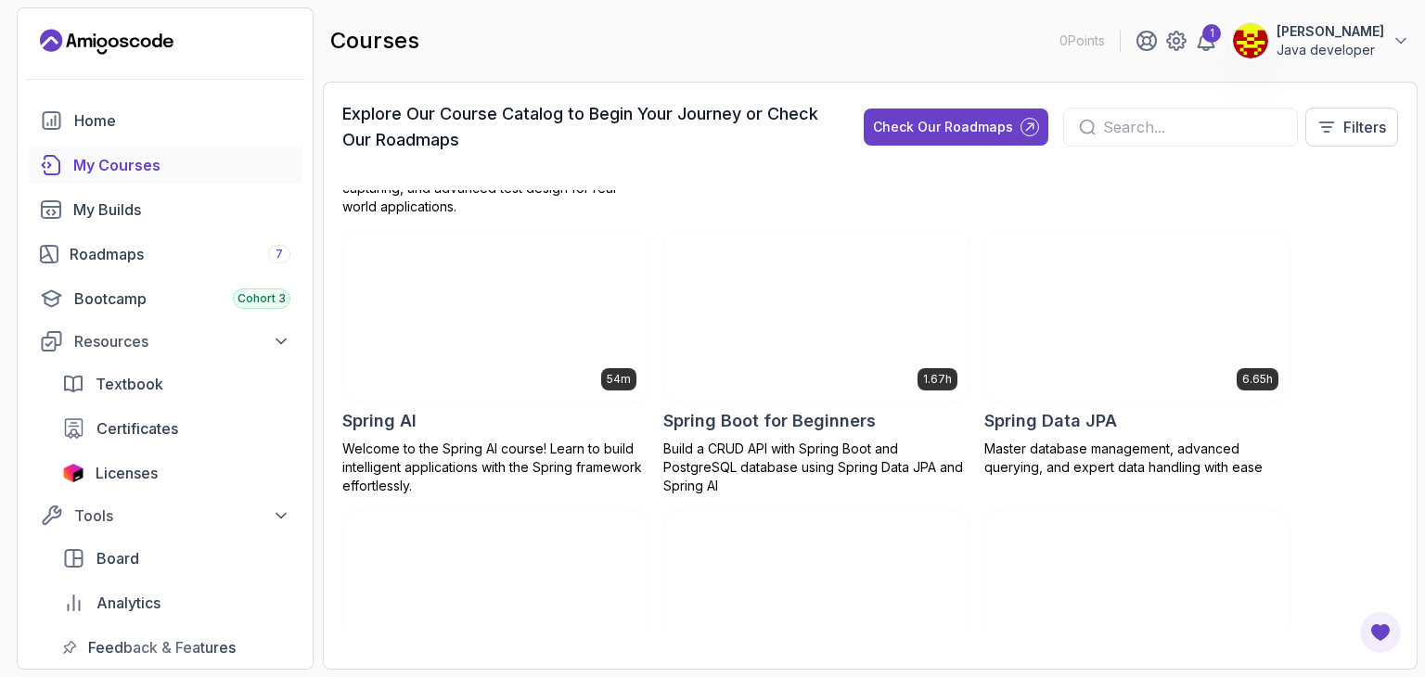
scroll to position [3315, 0]
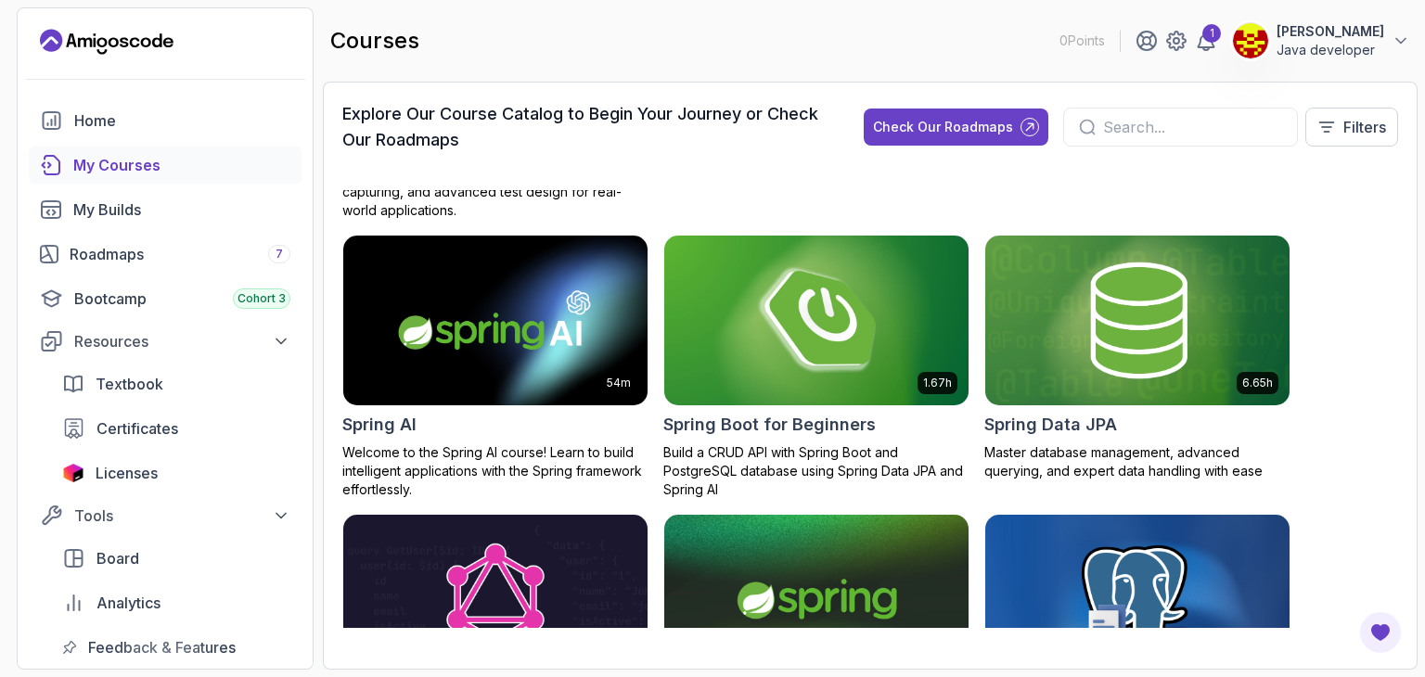
click at [870, 412] on h2 "Spring Boot for Beginners" at bounding box center [769, 425] width 212 height 26
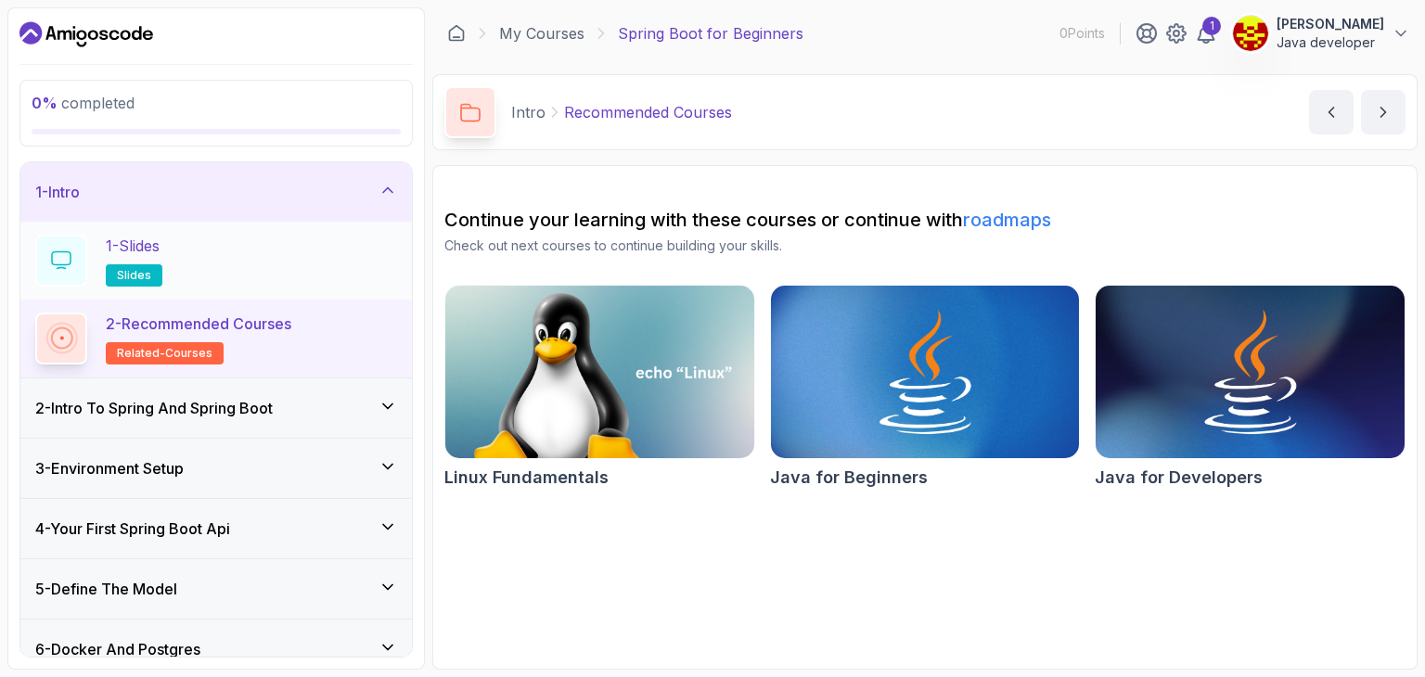
click at [232, 257] on div "1 - Slides slides" at bounding box center [216, 261] width 362 height 52
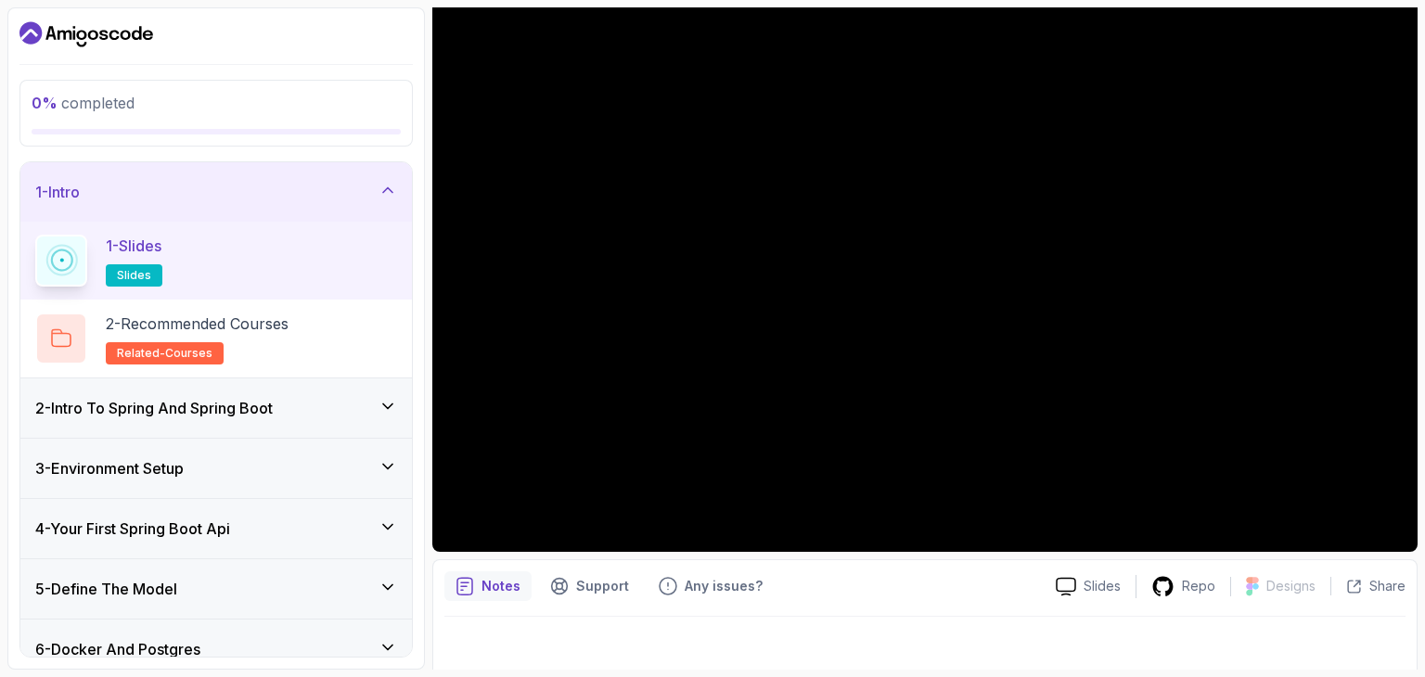
scroll to position [167, 0]
